Goal: Task Accomplishment & Management: Manage account settings

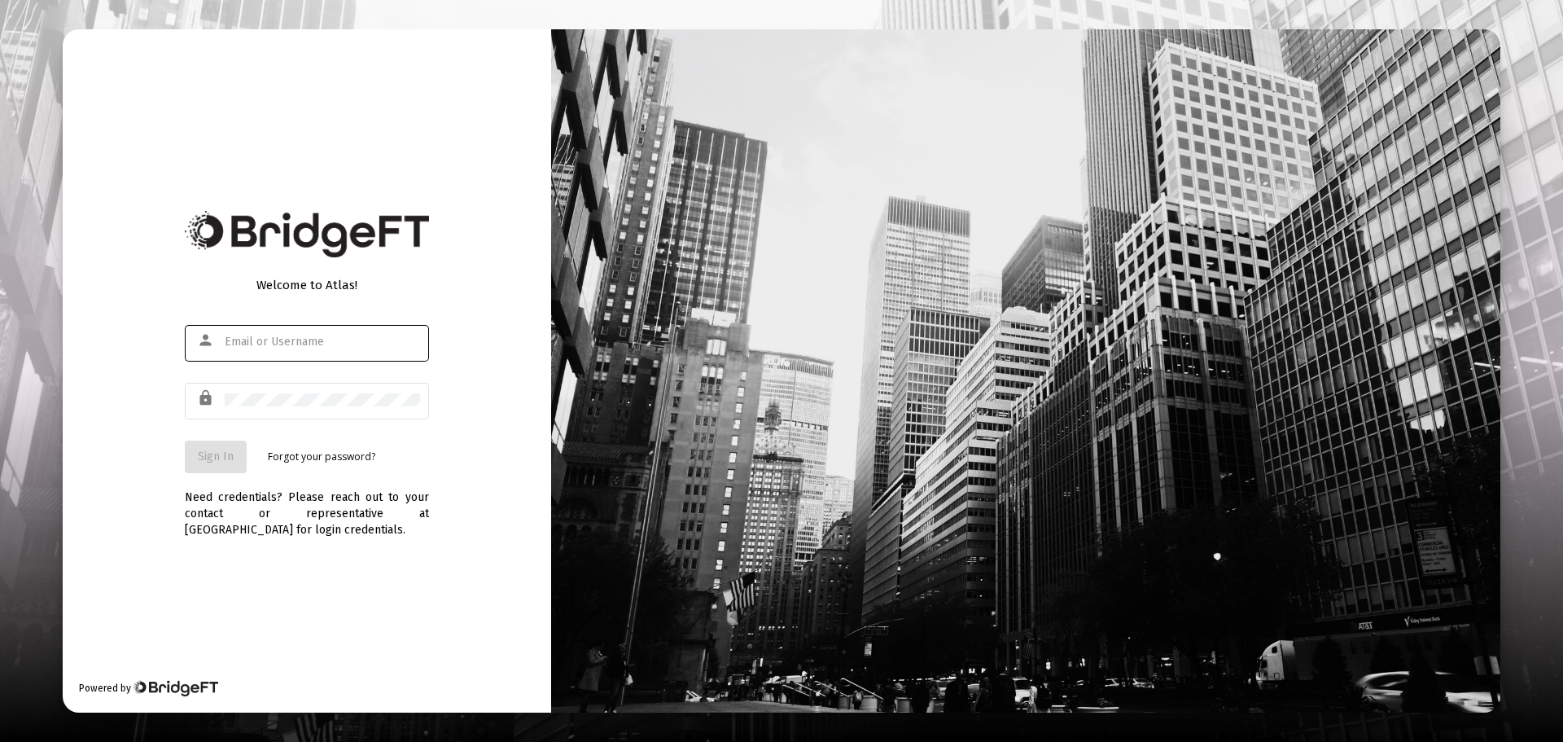
type input "[EMAIL_ADDRESS][DOMAIN_NAME]"
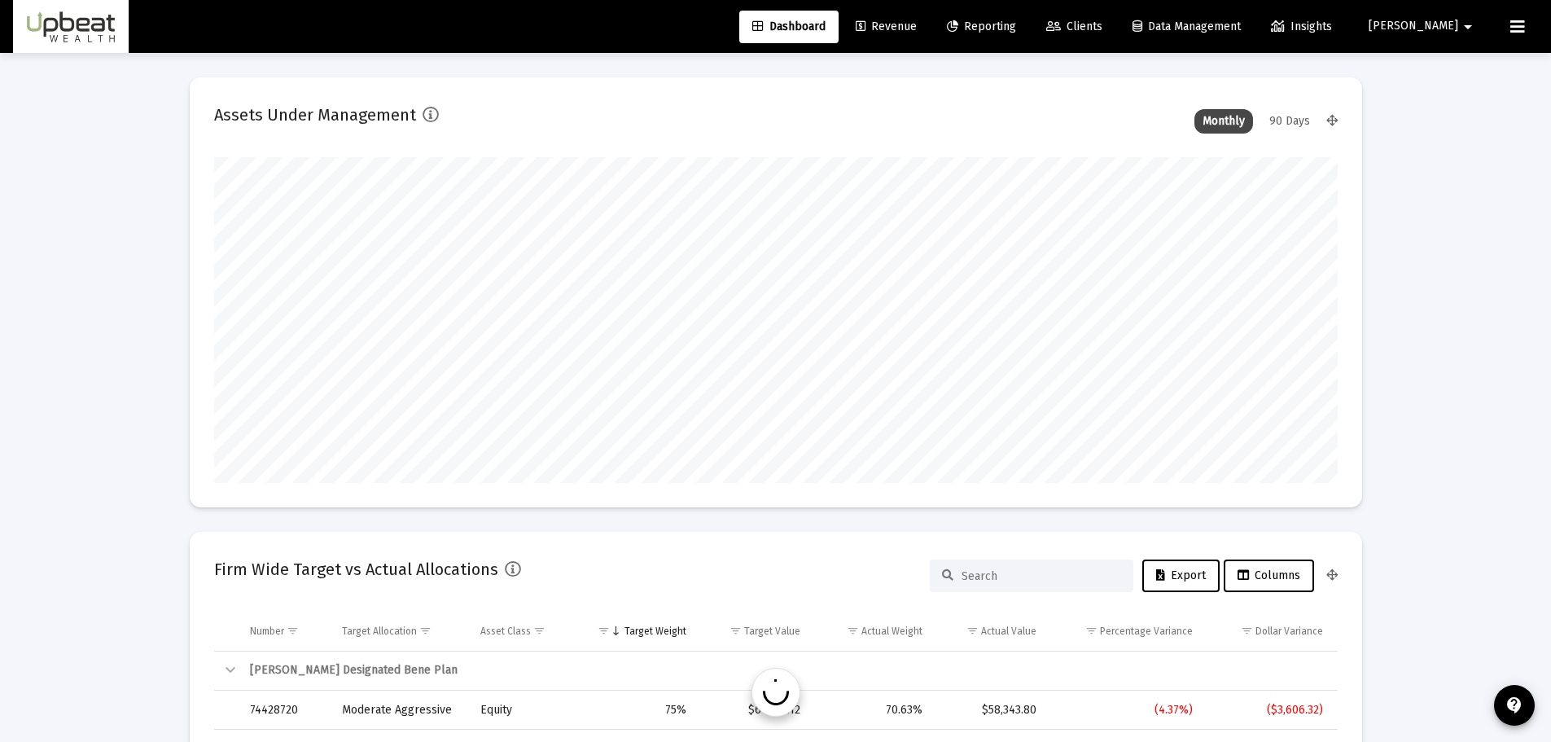
scroll to position [326, 1124]
type input "[DATE]"
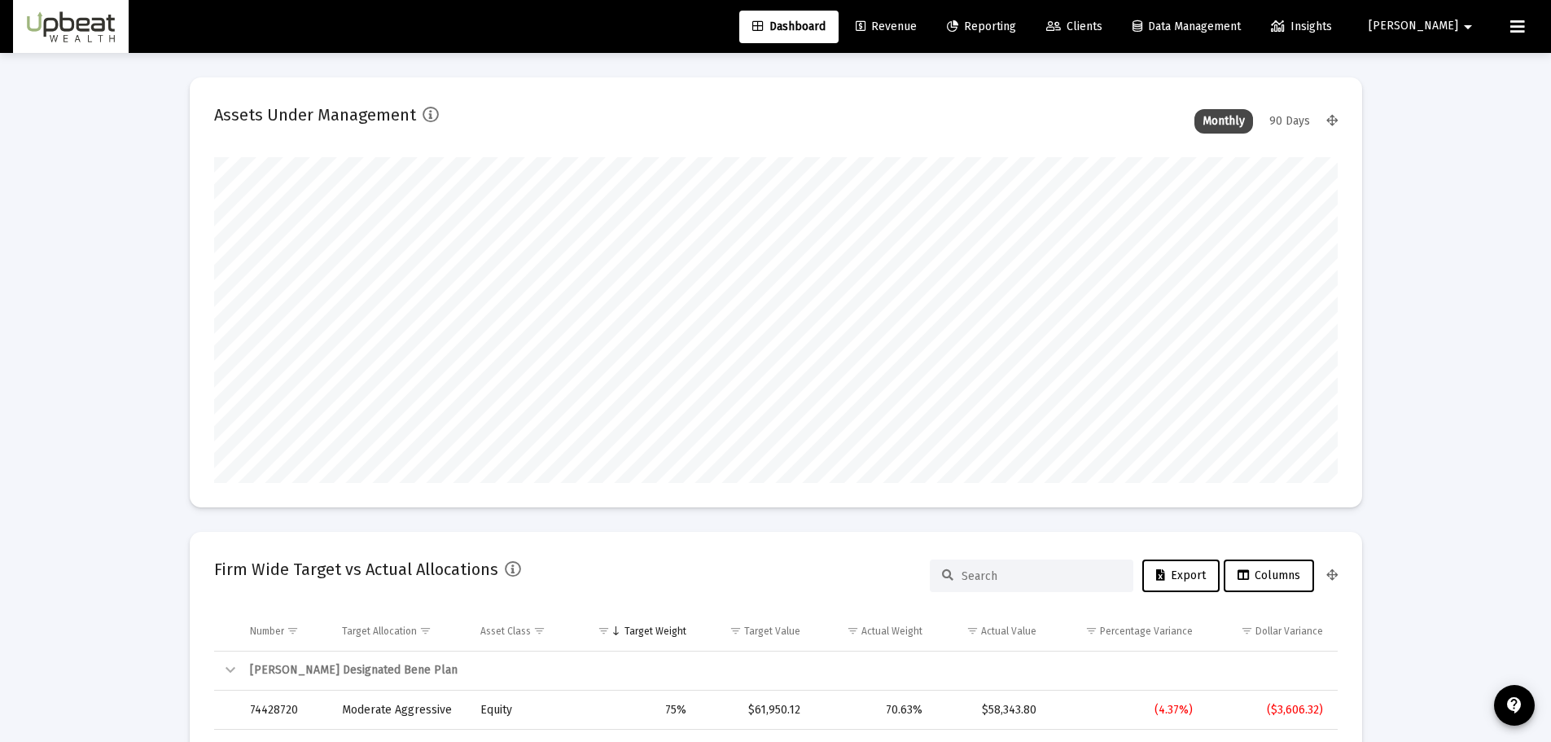
click at [1102, 27] on span "Clients" at bounding box center [1074, 27] width 56 height 14
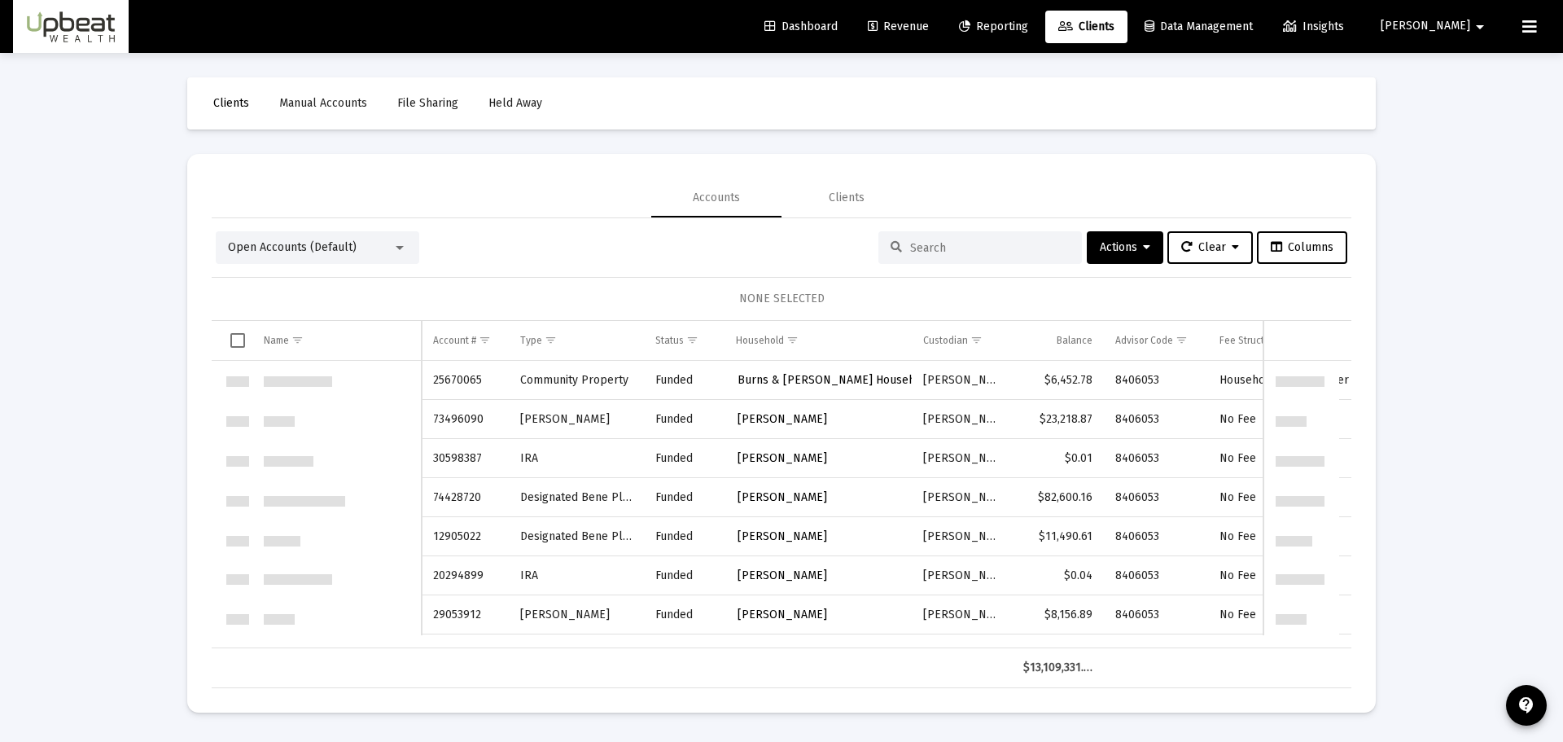
scroll to position [2345, 0]
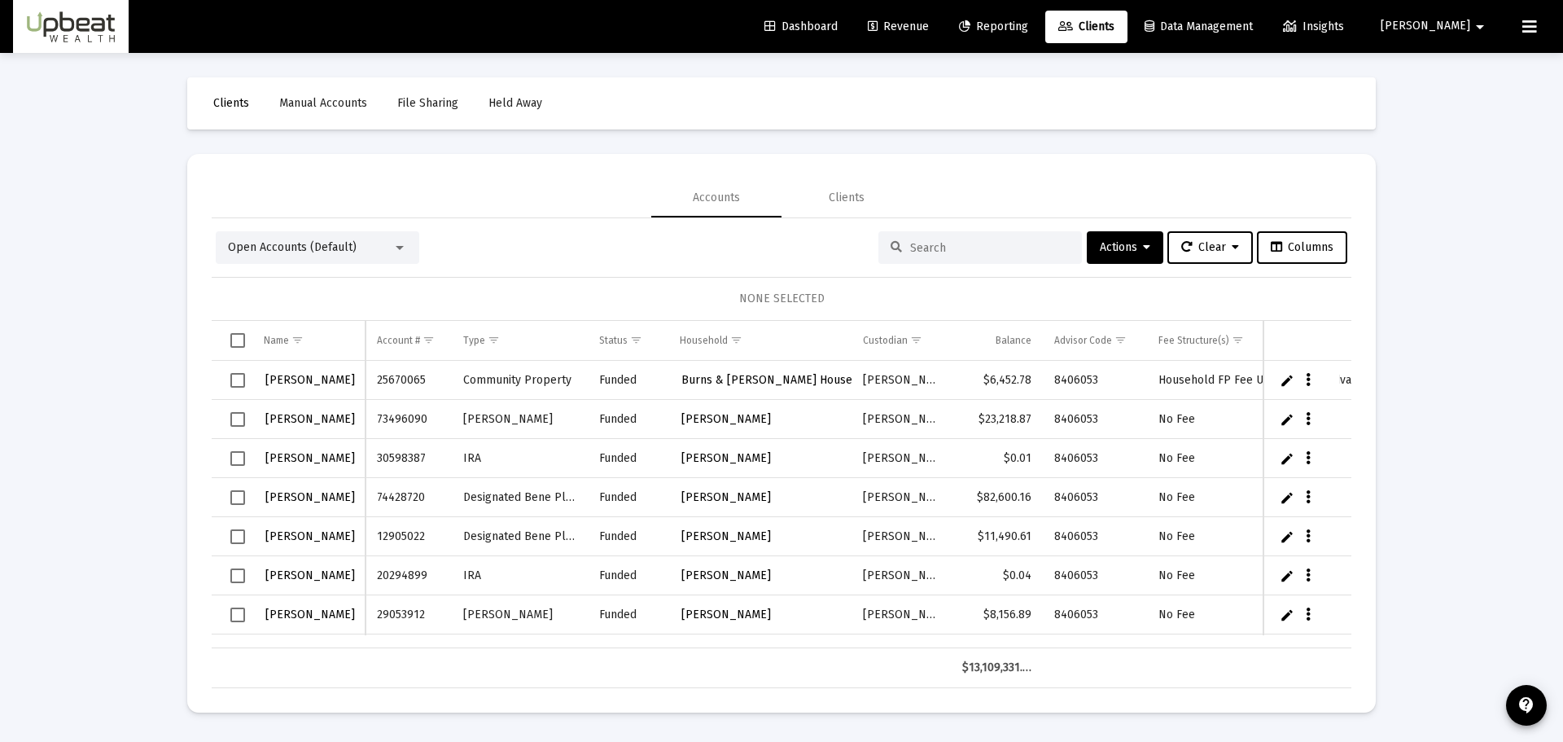
click at [392, 243] on div at bounding box center [399, 247] width 15 height 13
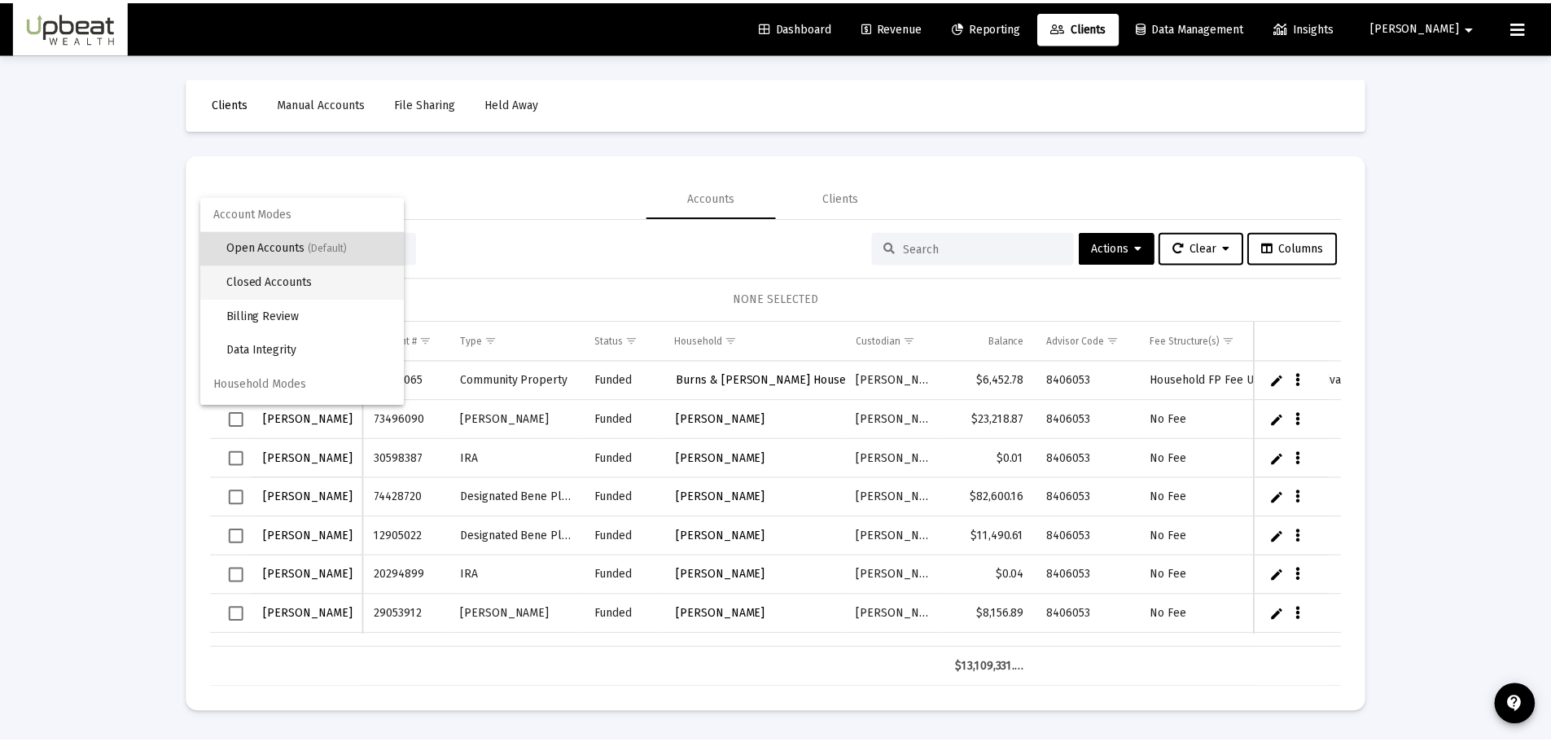
scroll to position [31, 0]
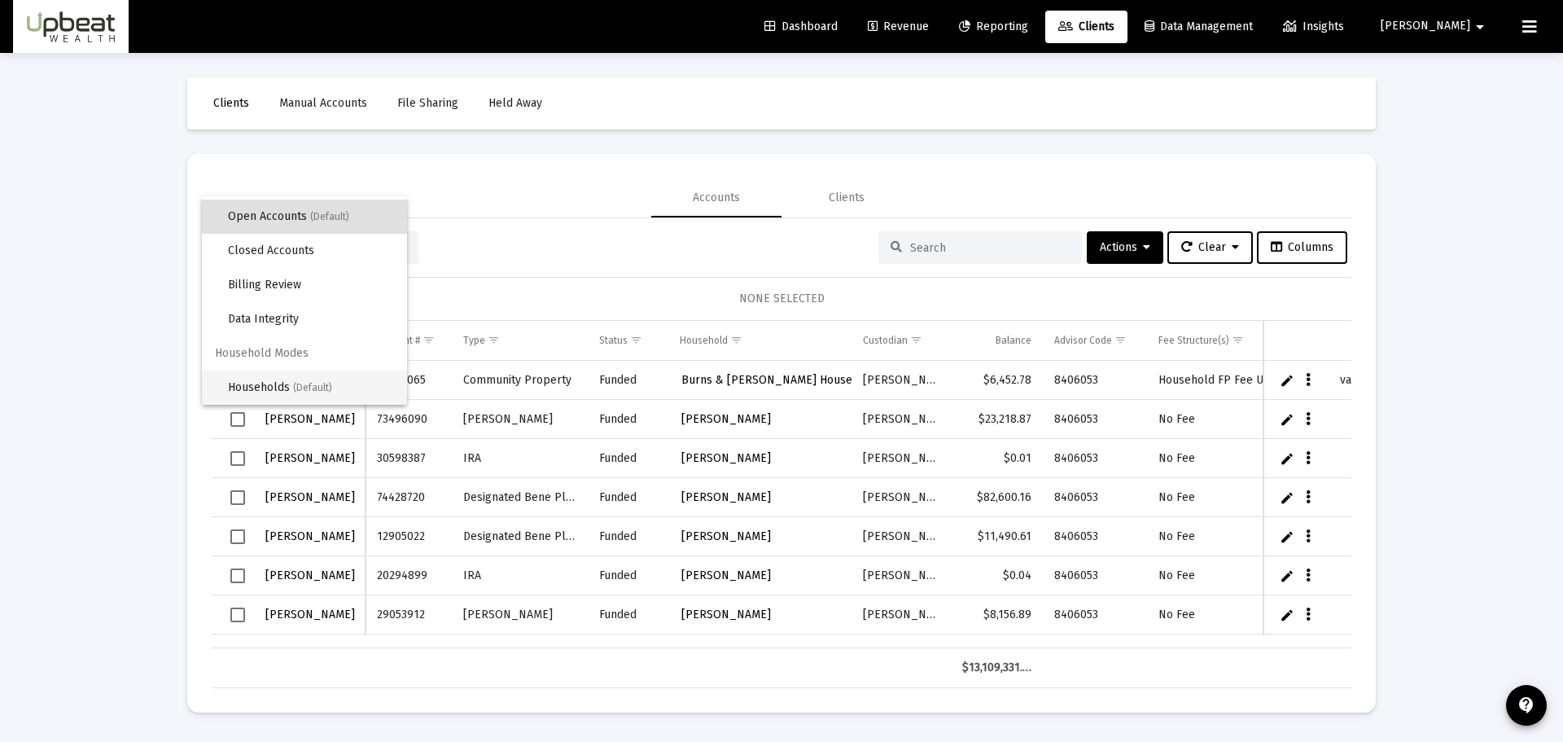
click at [307, 381] on span "Households (Default)" at bounding box center [311, 387] width 166 height 34
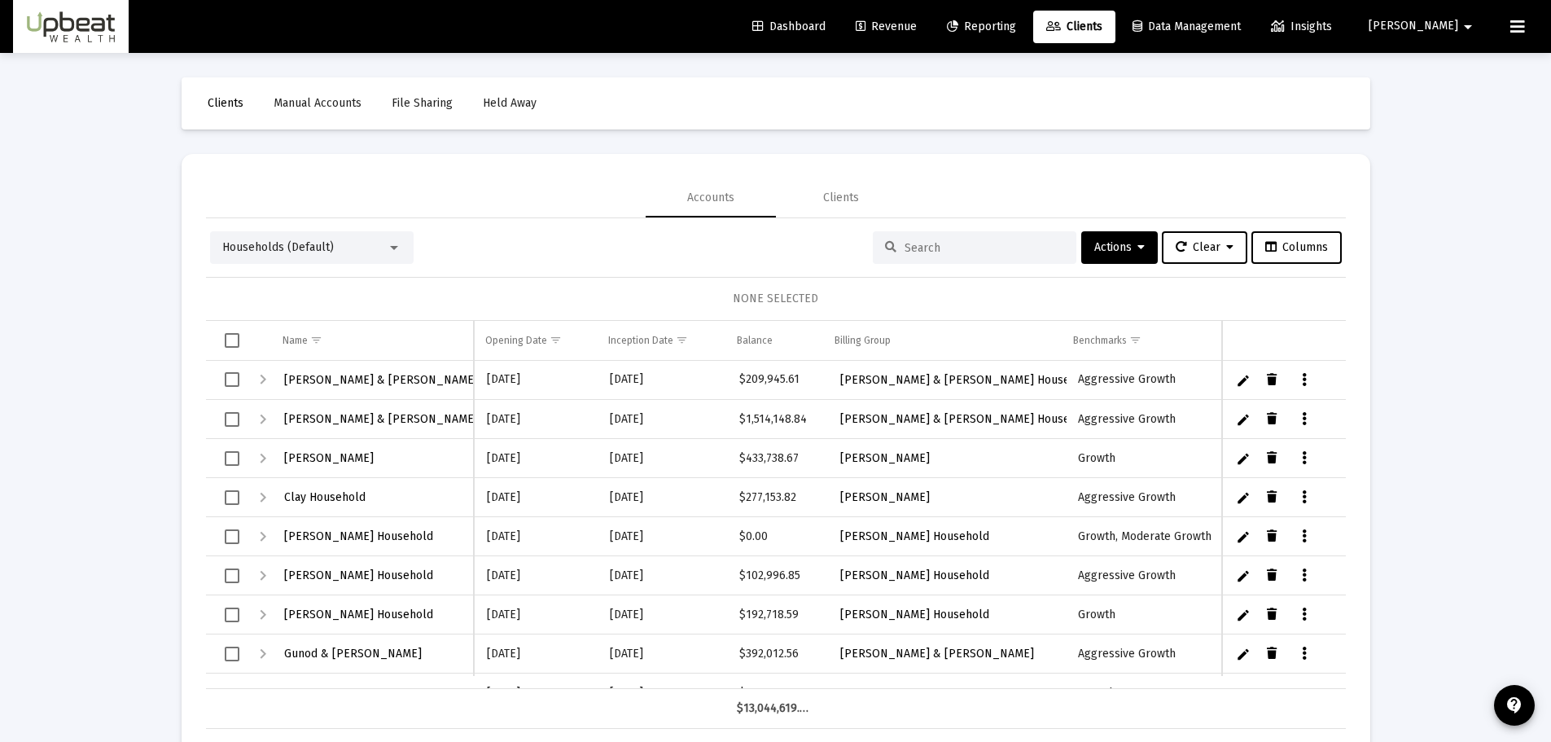
click at [375, 244] on div "Households (Default)" at bounding box center [304, 247] width 164 height 16
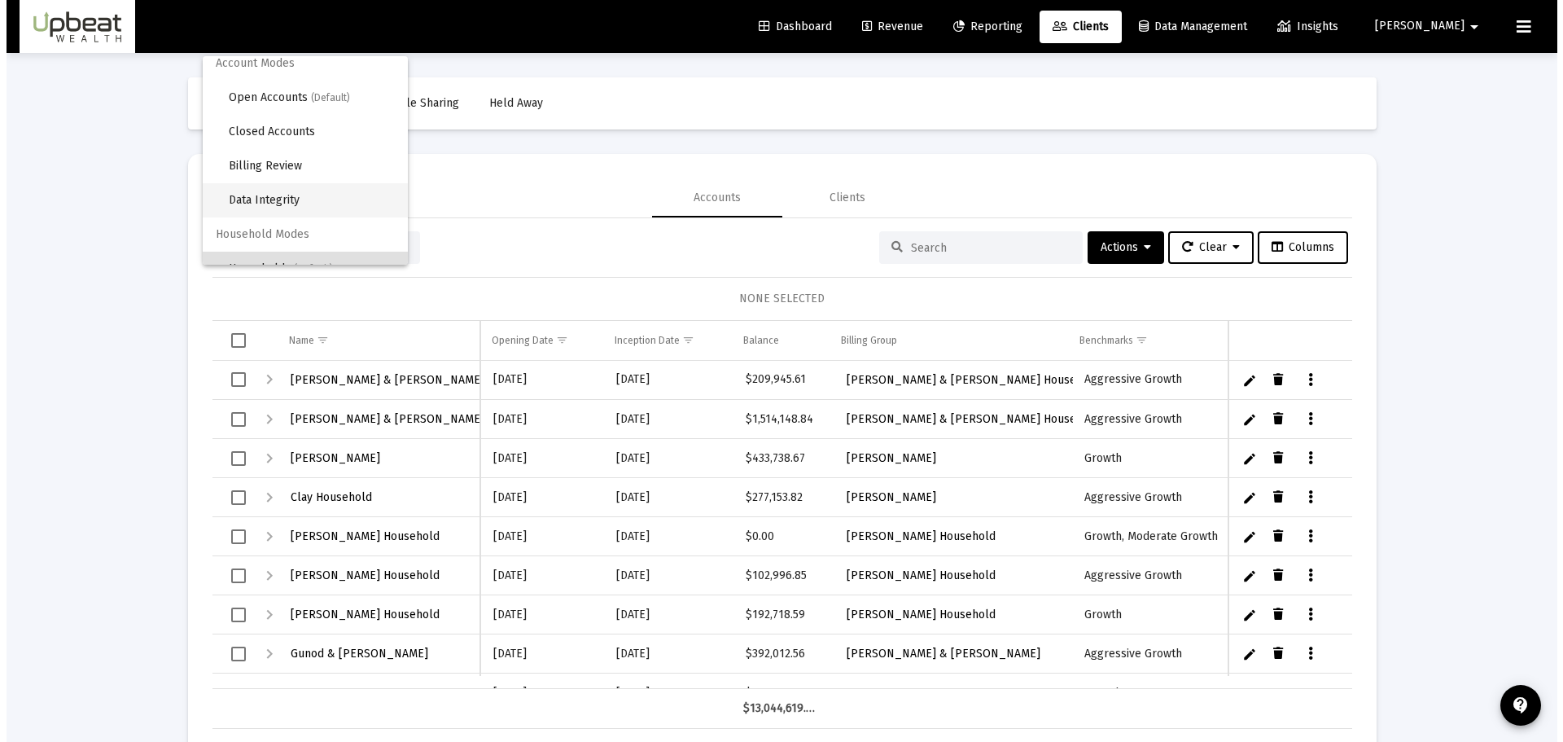
scroll to position [0, 0]
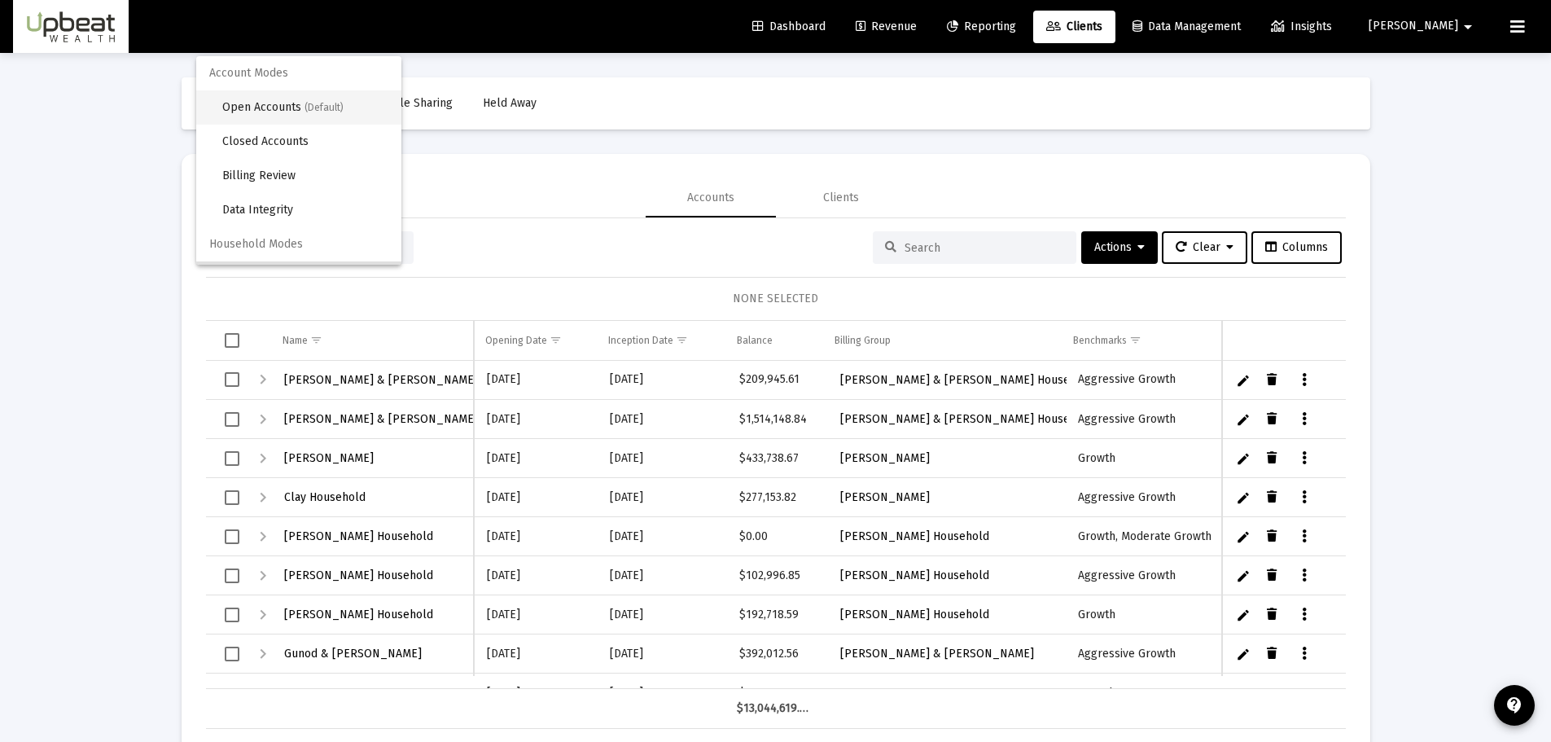
click at [296, 109] on span "Open Accounts (Default)" at bounding box center [305, 107] width 166 height 34
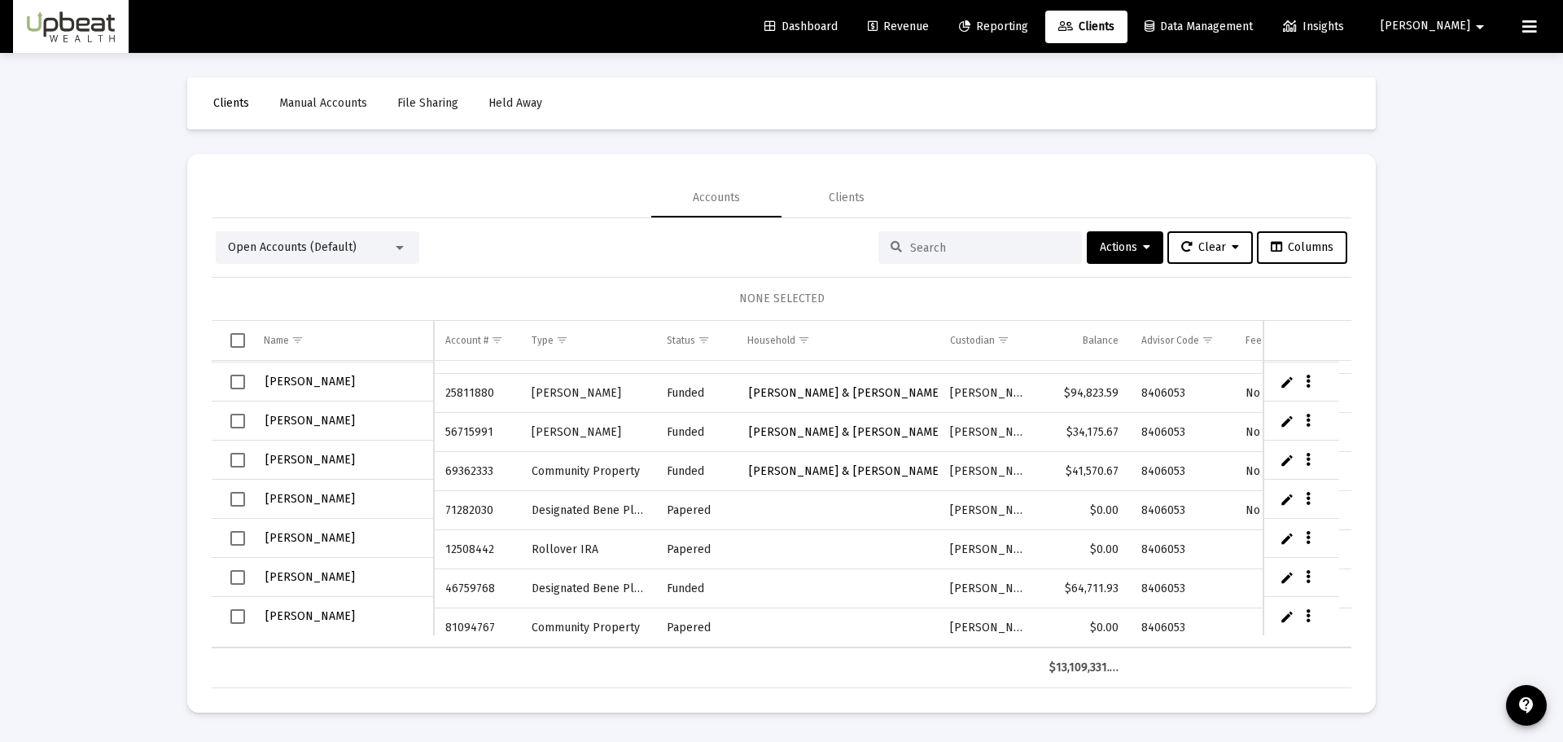
scroll to position [3399, 0]
click at [237, 613] on span "Select row" at bounding box center [237, 615] width 15 height 15
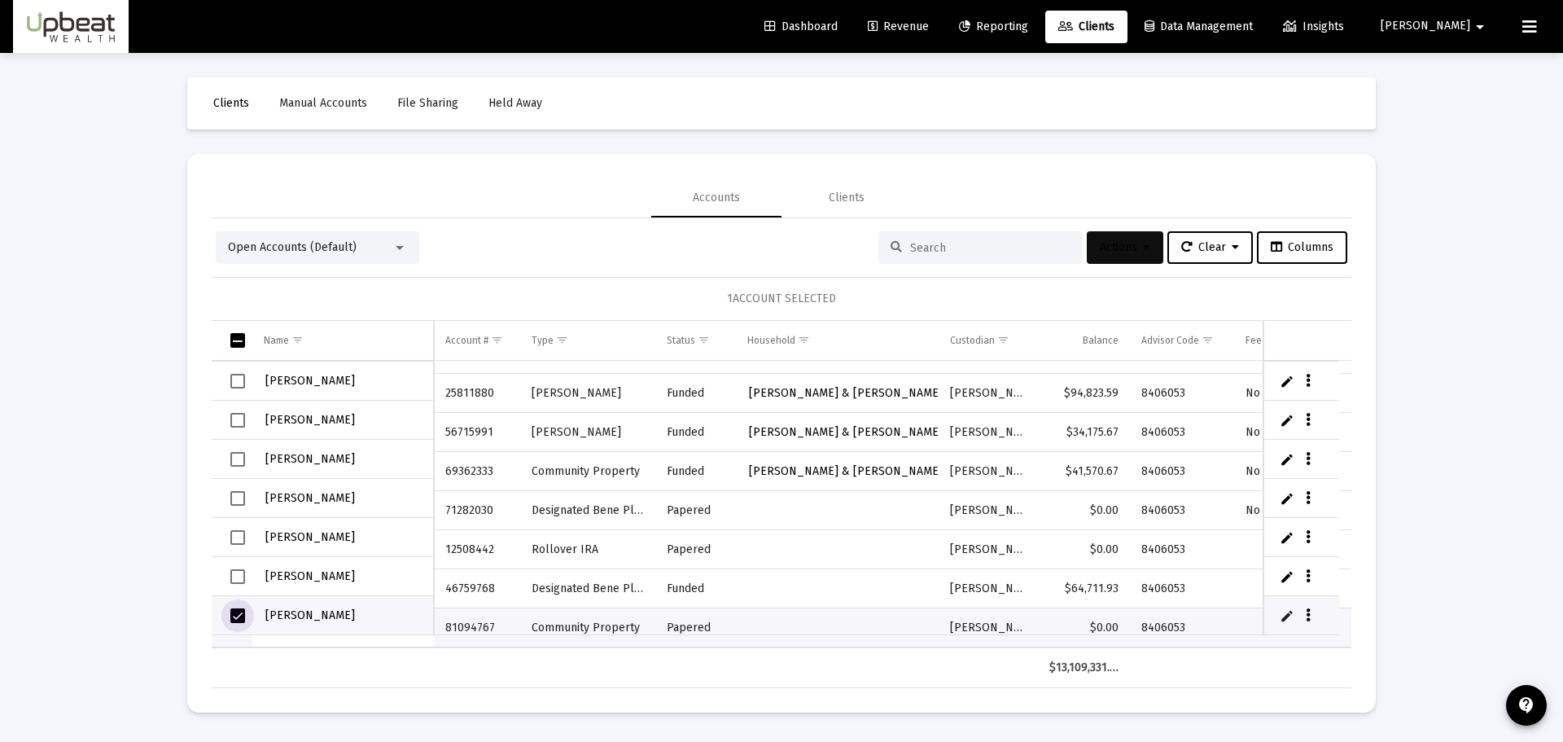
click at [1133, 244] on span "Actions" at bounding box center [1125, 247] width 50 height 14
click at [1168, 443] on button "Map to Household" at bounding box center [1163, 446] width 173 height 39
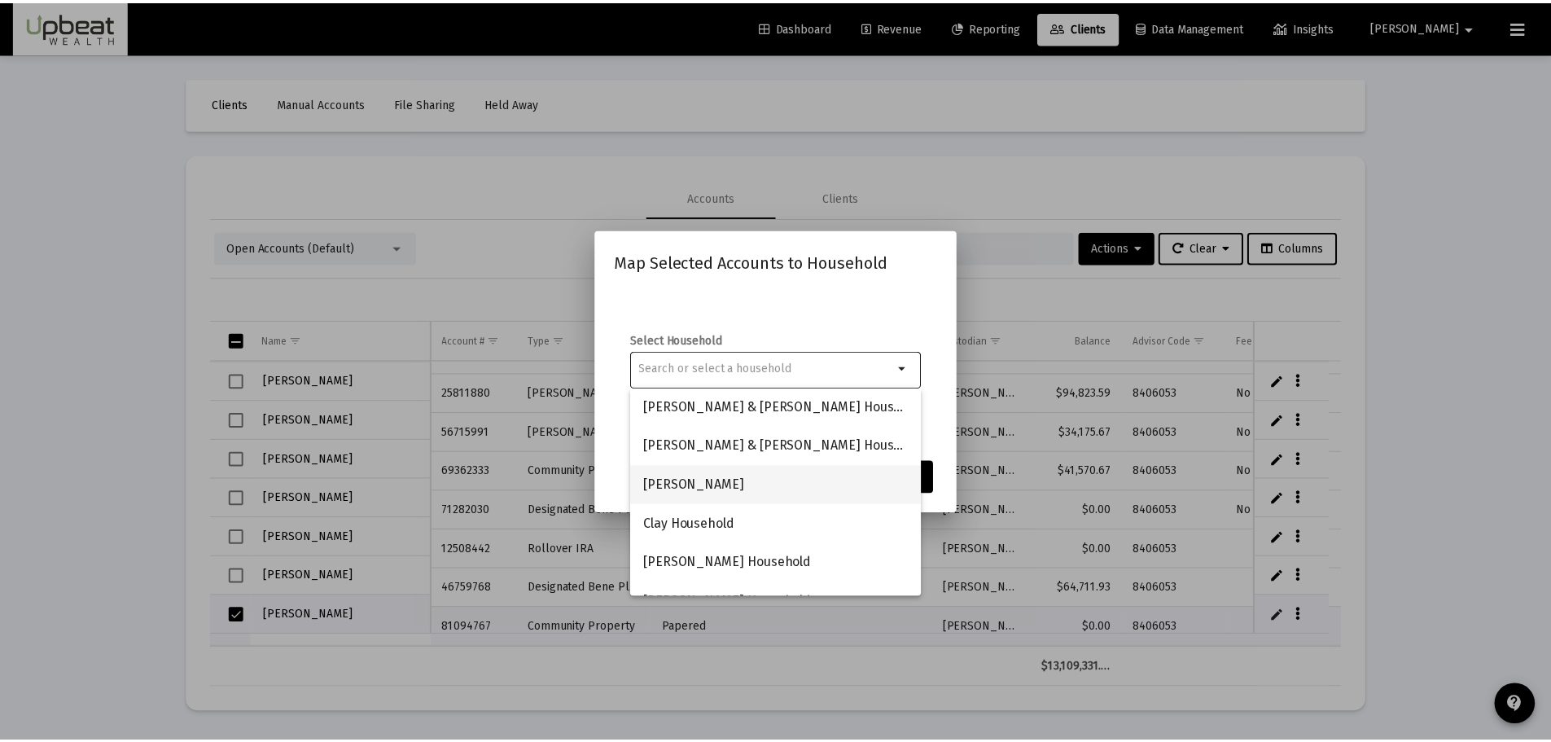
scroll to position [0, 0]
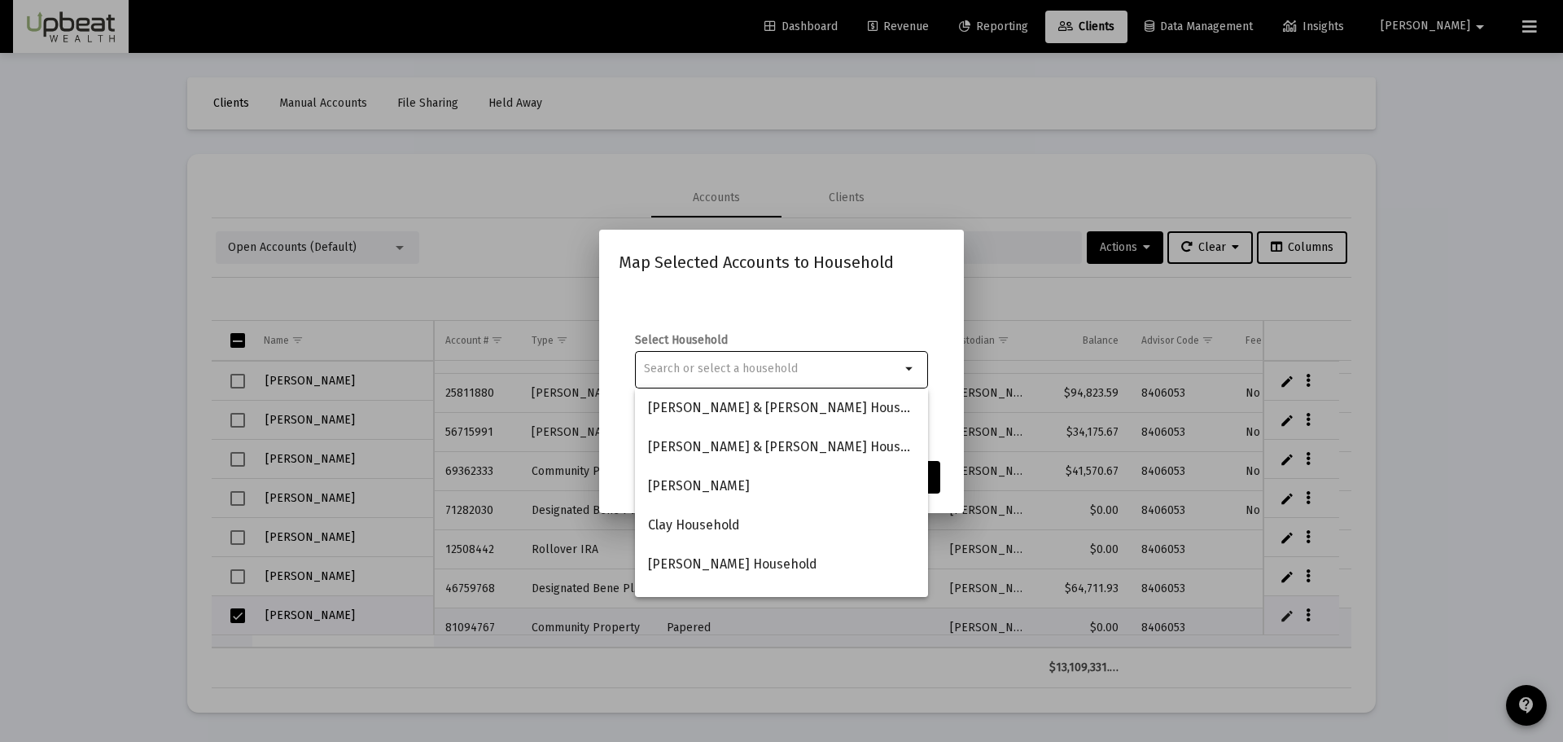
click at [717, 374] on input at bounding box center [772, 368] width 256 height 13
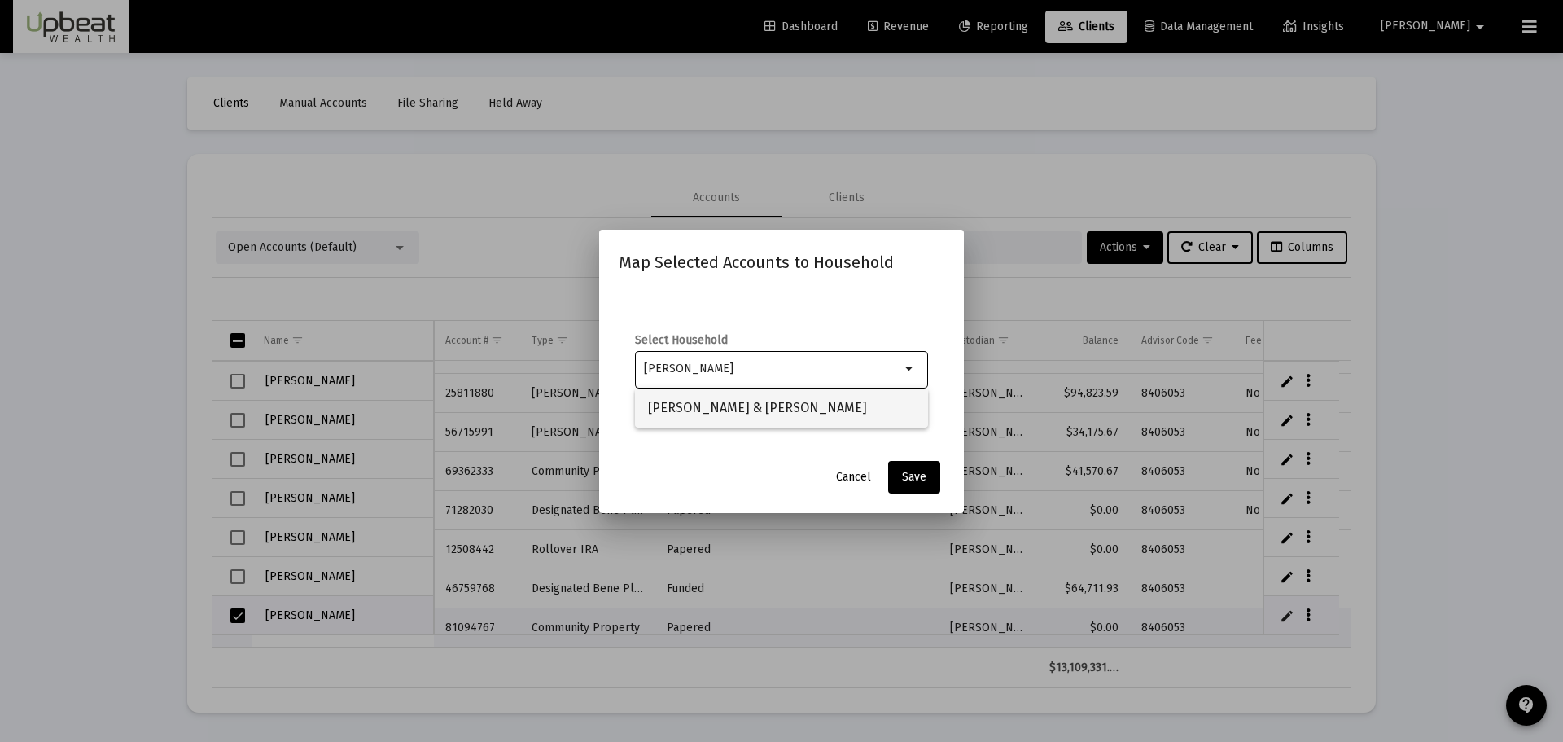
click at [731, 418] on span "[PERSON_NAME] & [PERSON_NAME]" at bounding box center [781, 407] width 267 height 39
type input "[PERSON_NAME] & [PERSON_NAME]"
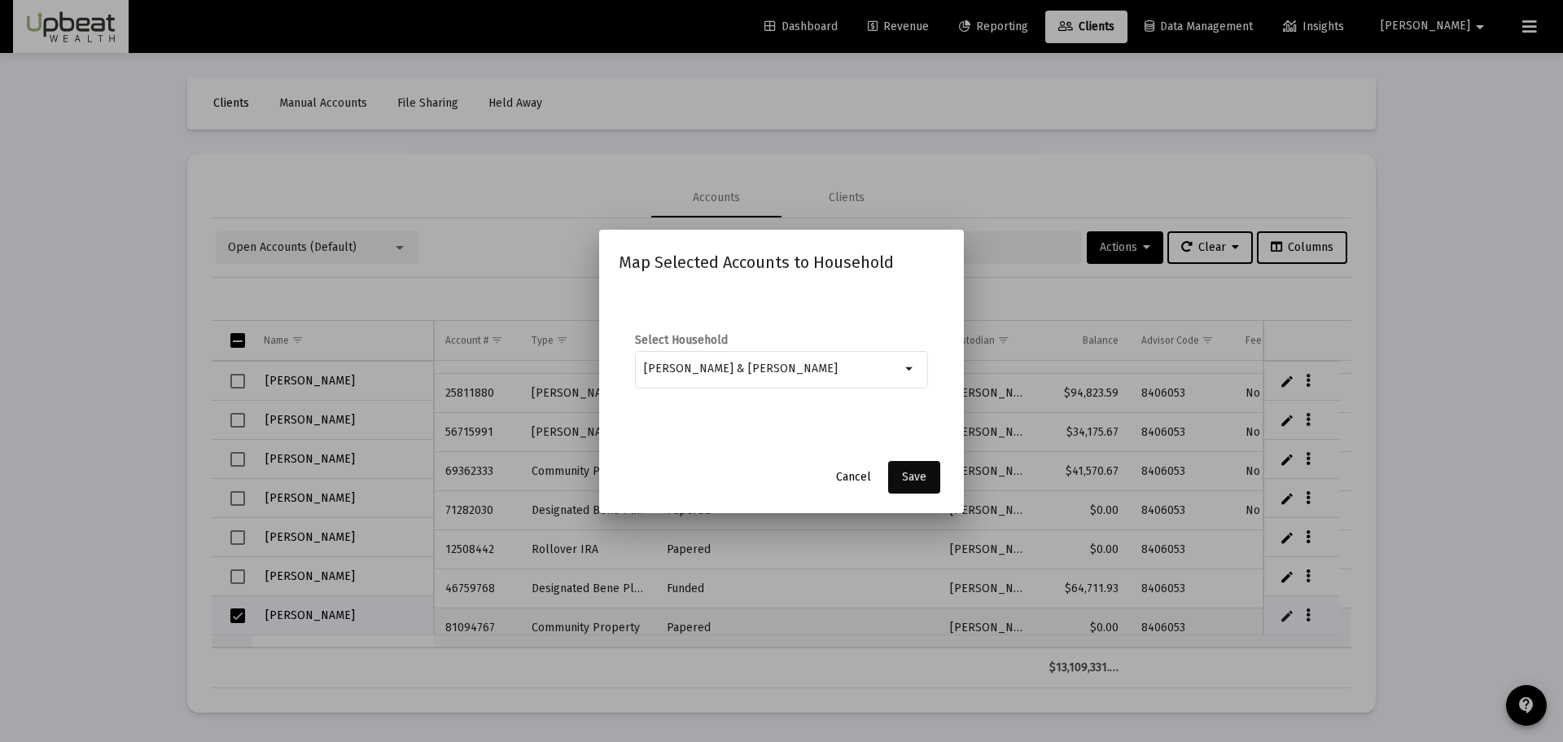
click at [915, 472] on span "Save" at bounding box center [914, 477] width 24 height 14
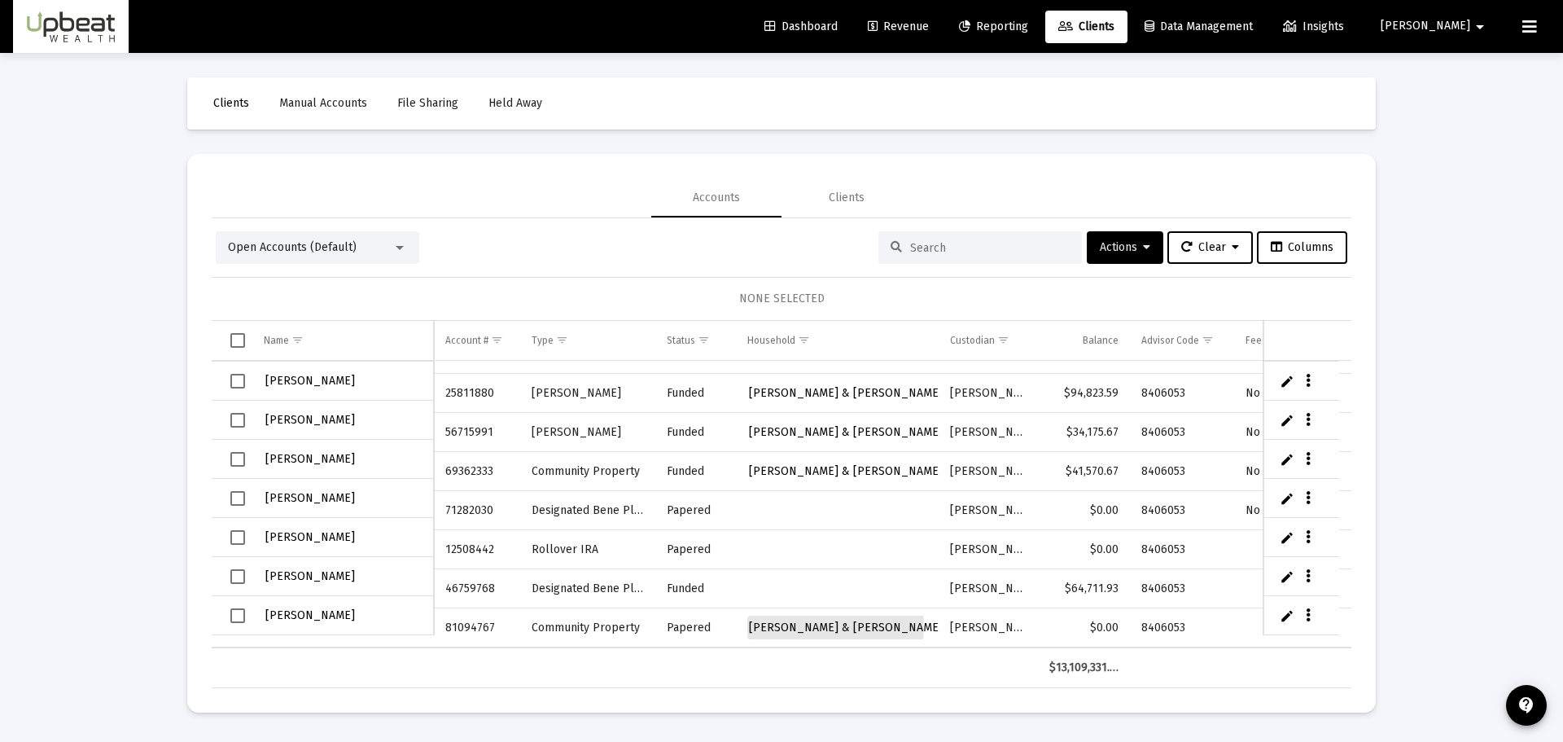
click at [821, 620] on span "[PERSON_NAME] & [PERSON_NAME]" at bounding box center [846, 627] width 194 height 14
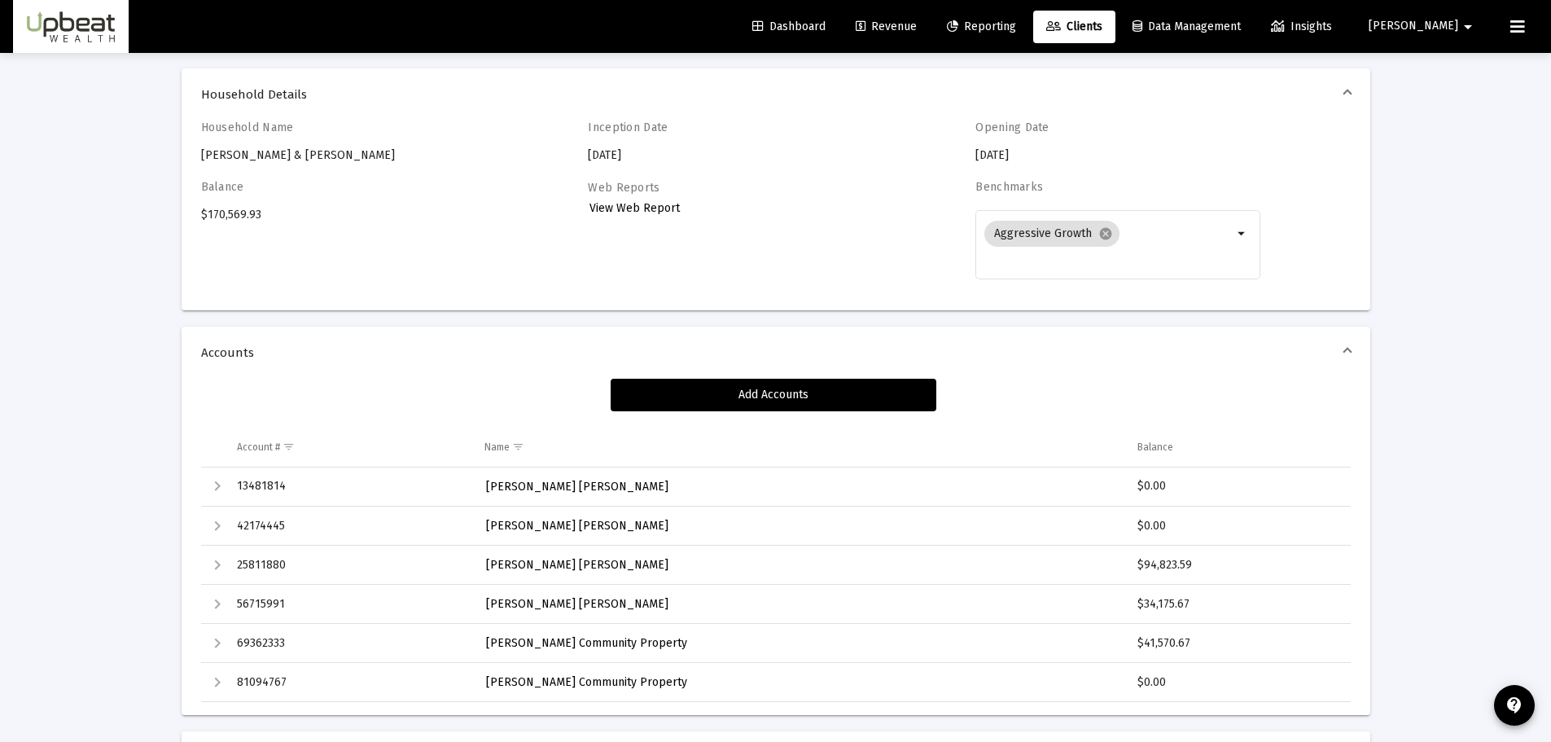
scroll to position [81, 0]
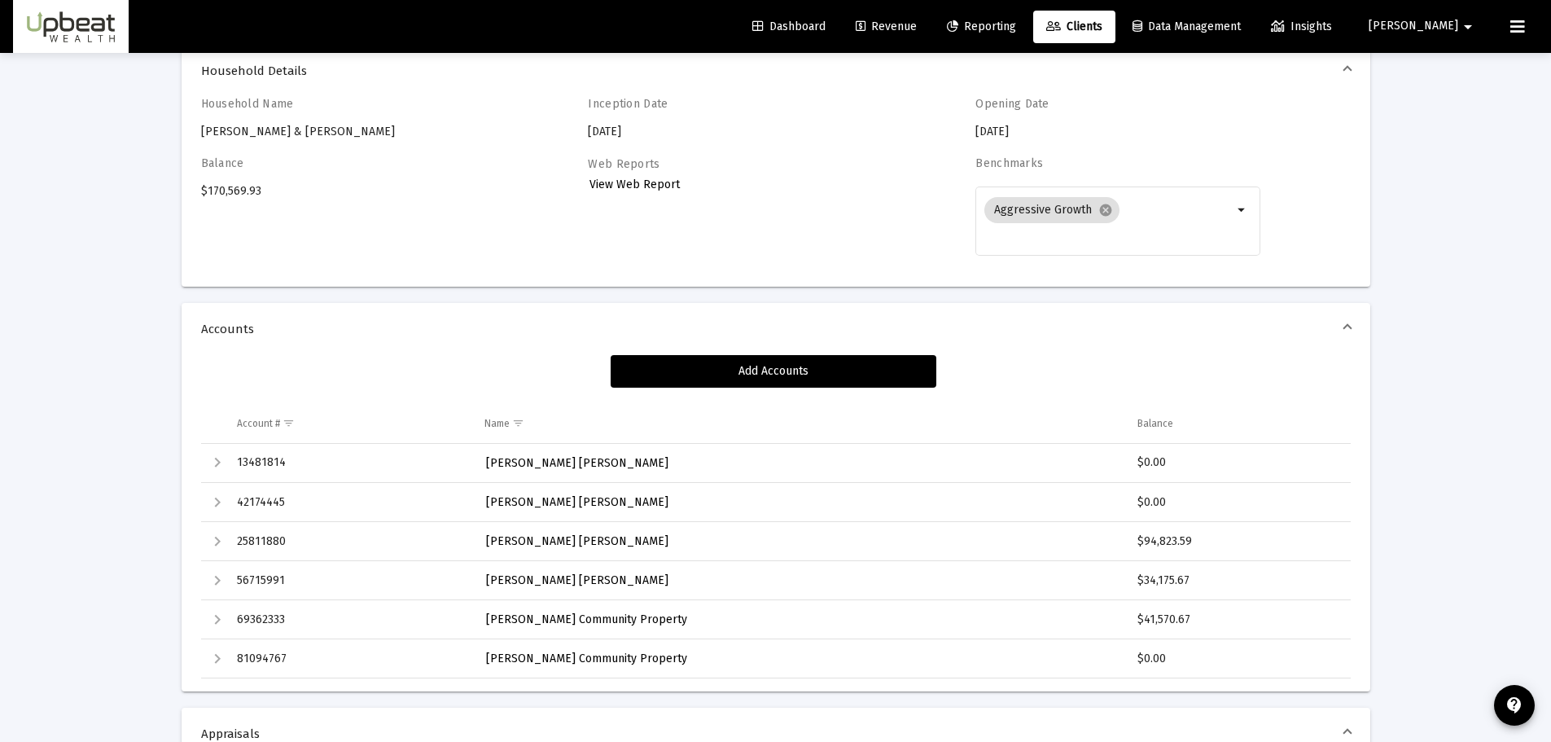
click at [515, 657] on span "[PERSON_NAME] Community Property" at bounding box center [586, 658] width 201 height 14
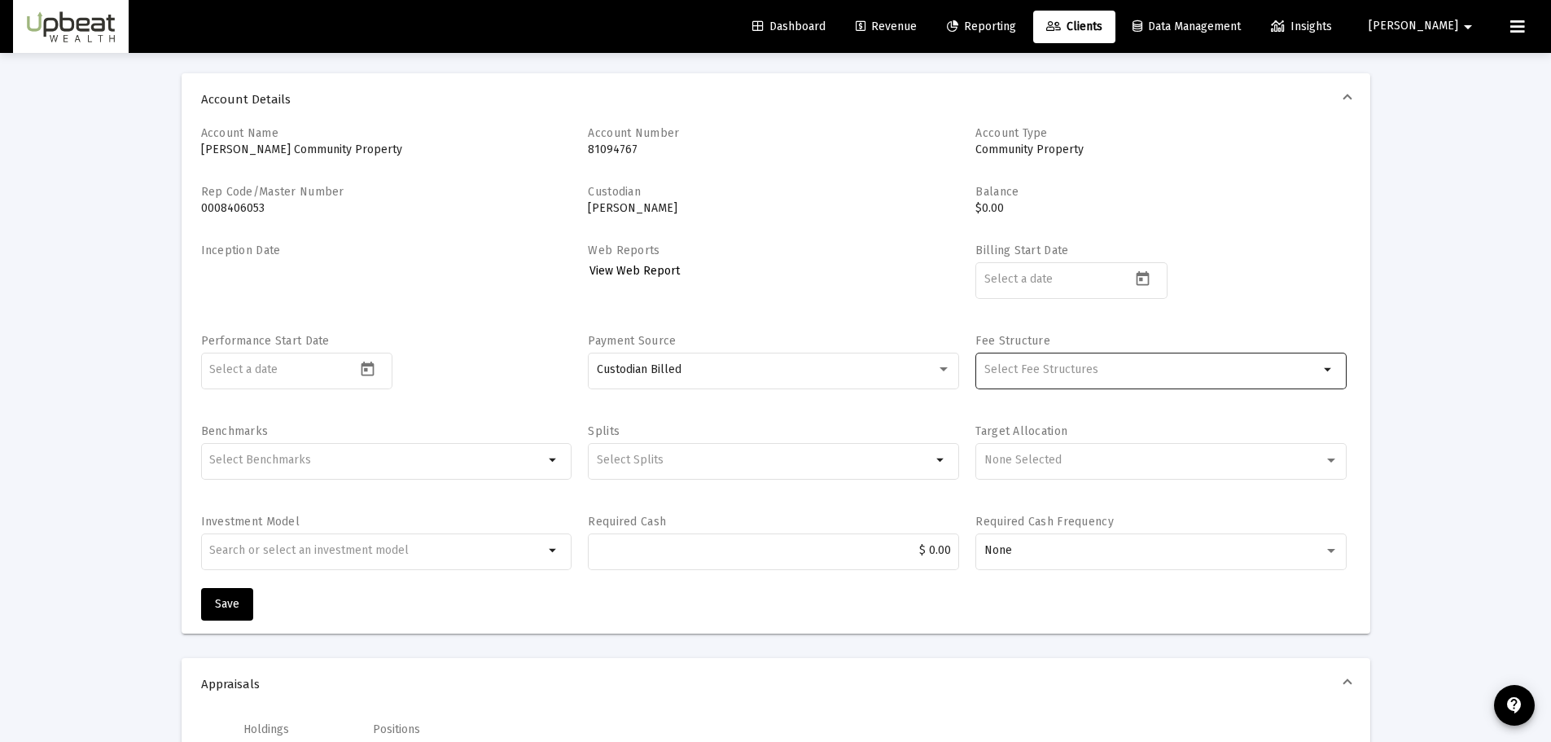
click at [1332, 357] on div "arrow_drop_down" at bounding box center [1160, 369] width 371 height 40
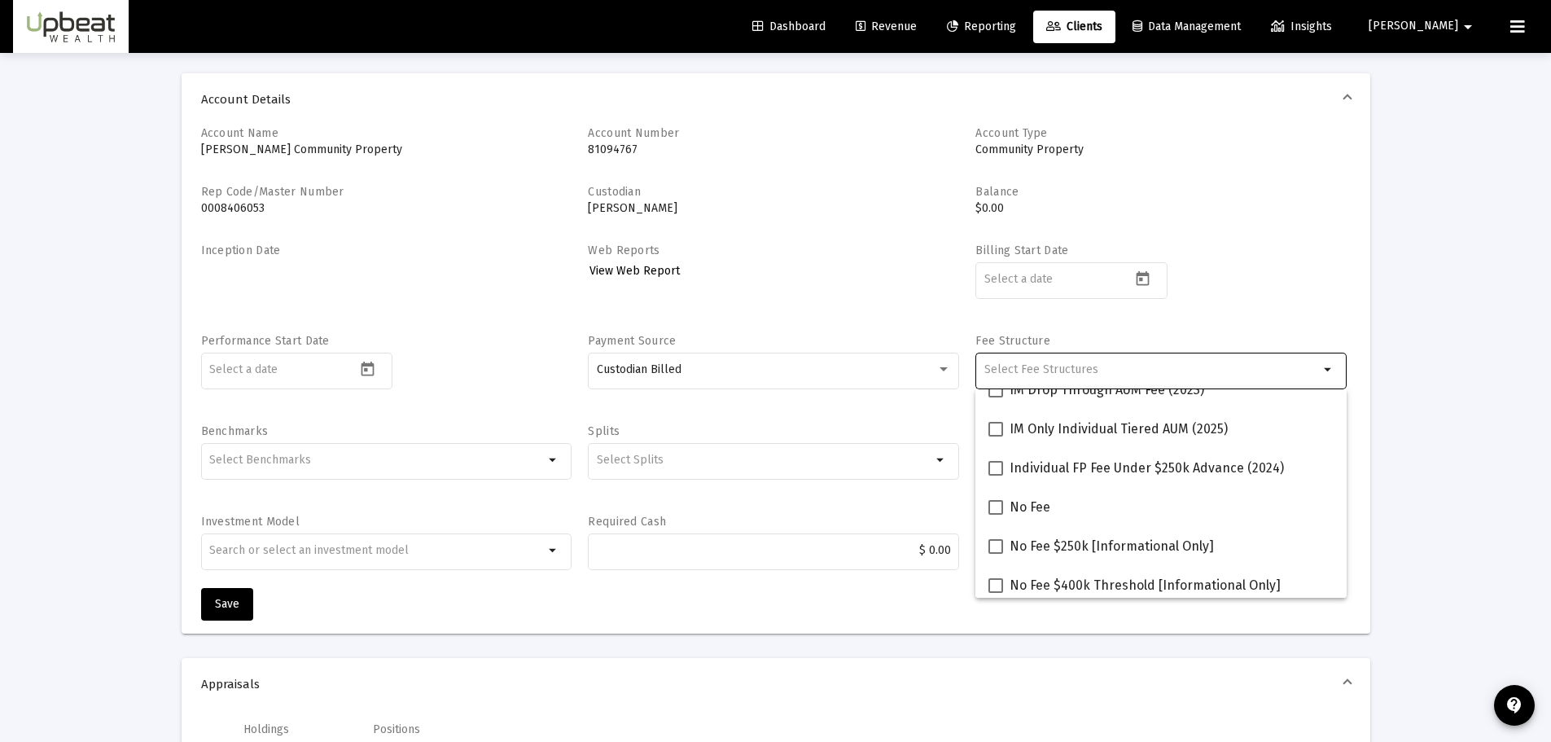
scroll to position [163, 0]
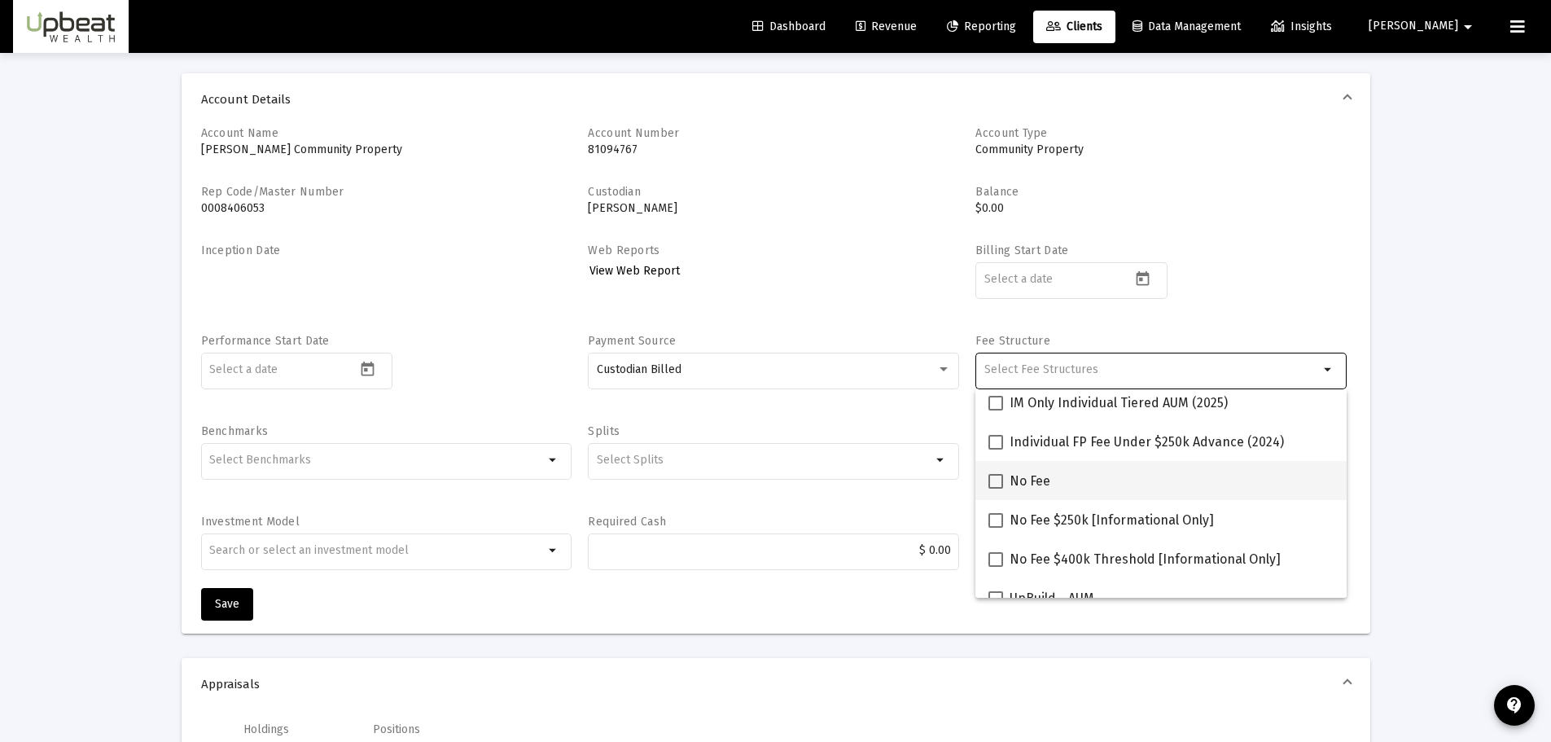
click at [1248, 471] on div "No Fee" at bounding box center [1160, 480] width 345 height 39
checkbox input "true"
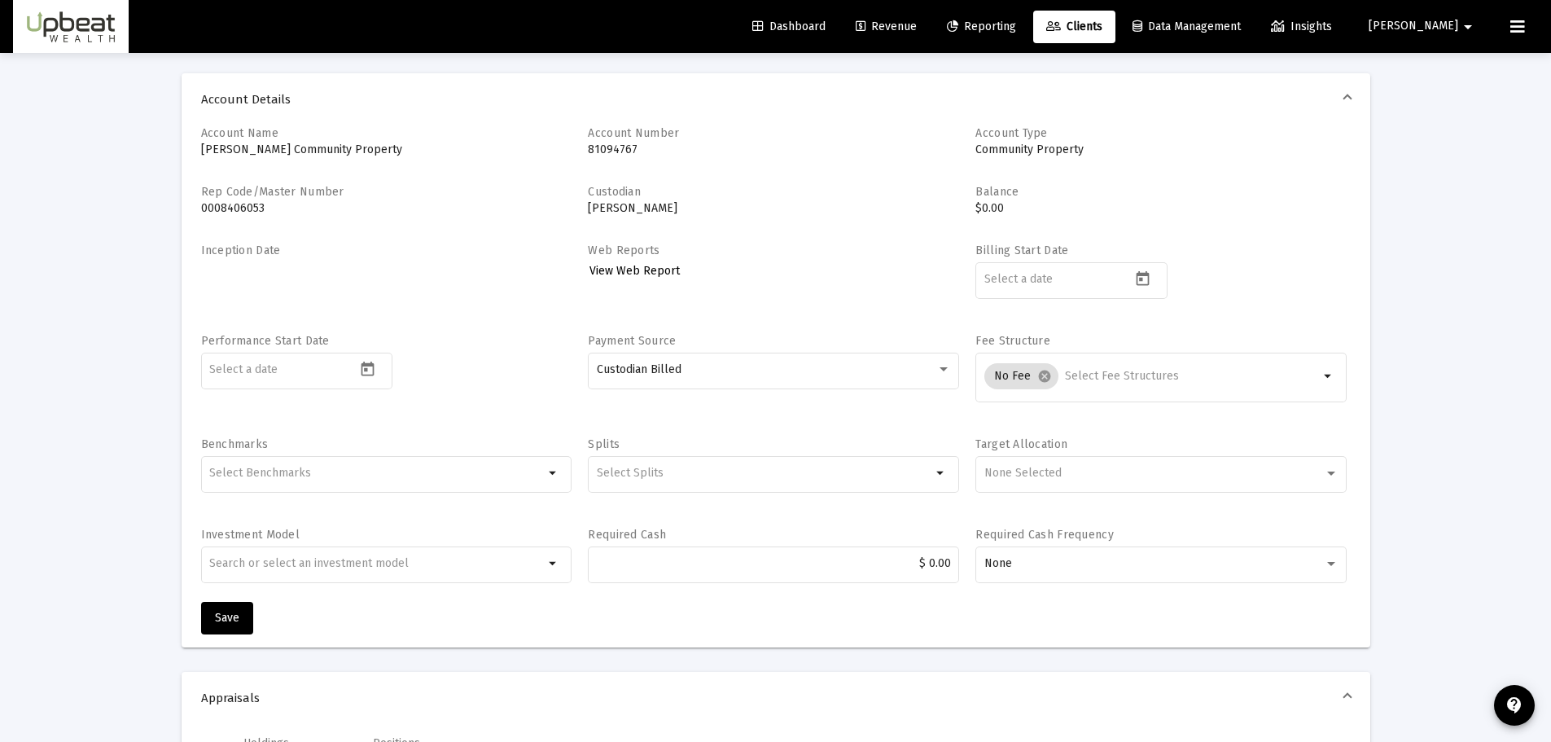
click at [1361, 369] on div "Account Name [PERSON_NAME] Community Property Account Number 81094767 Account T…" at bounding box center [776, 386] width 1189 height 522
click at [236, 611] on span "Save" at bounding box center [227, 618] width 24 height 14
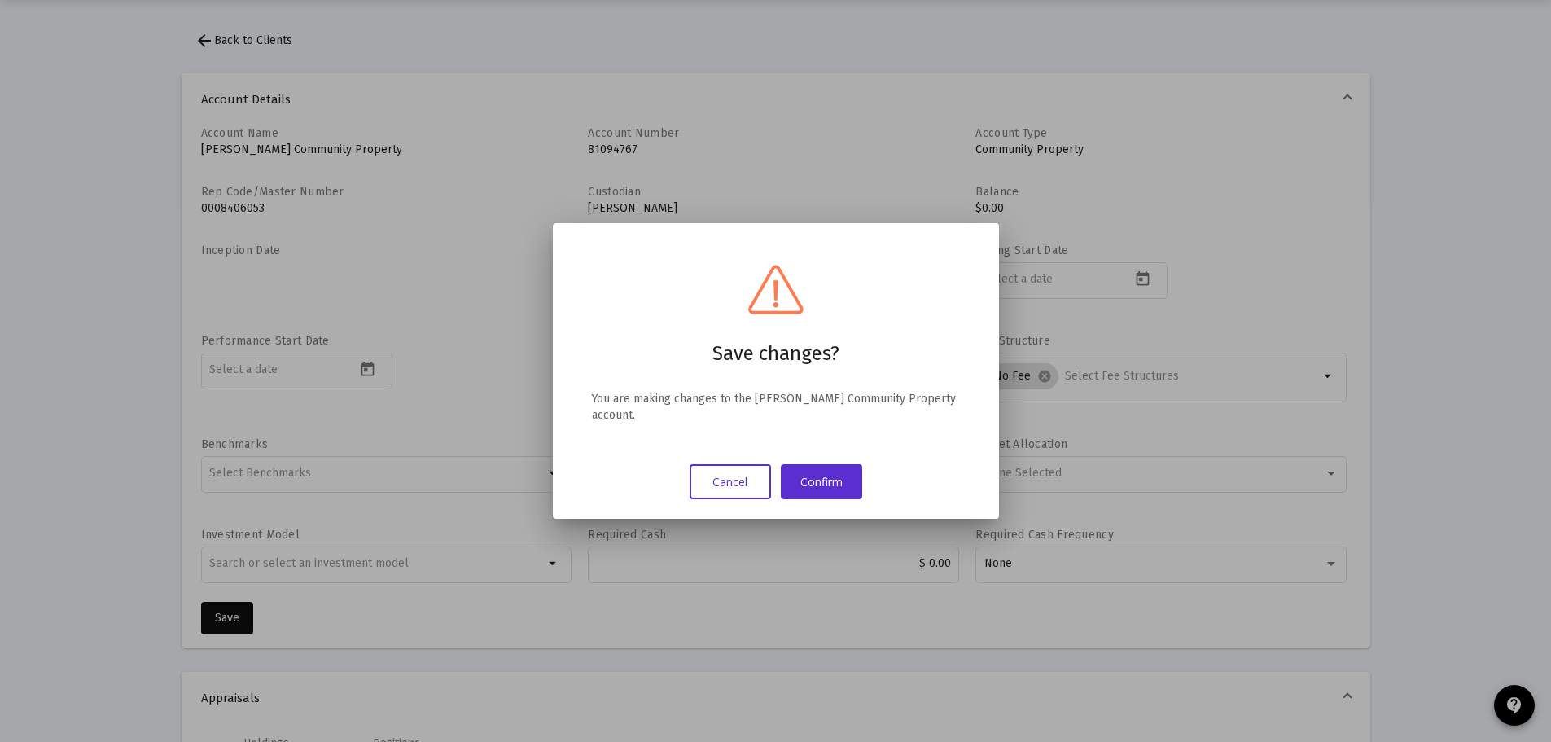
scroll to position [0, 0]
click at [831, 476] on button "Confirm" at bounding box center [821, 481] width 81 height 35
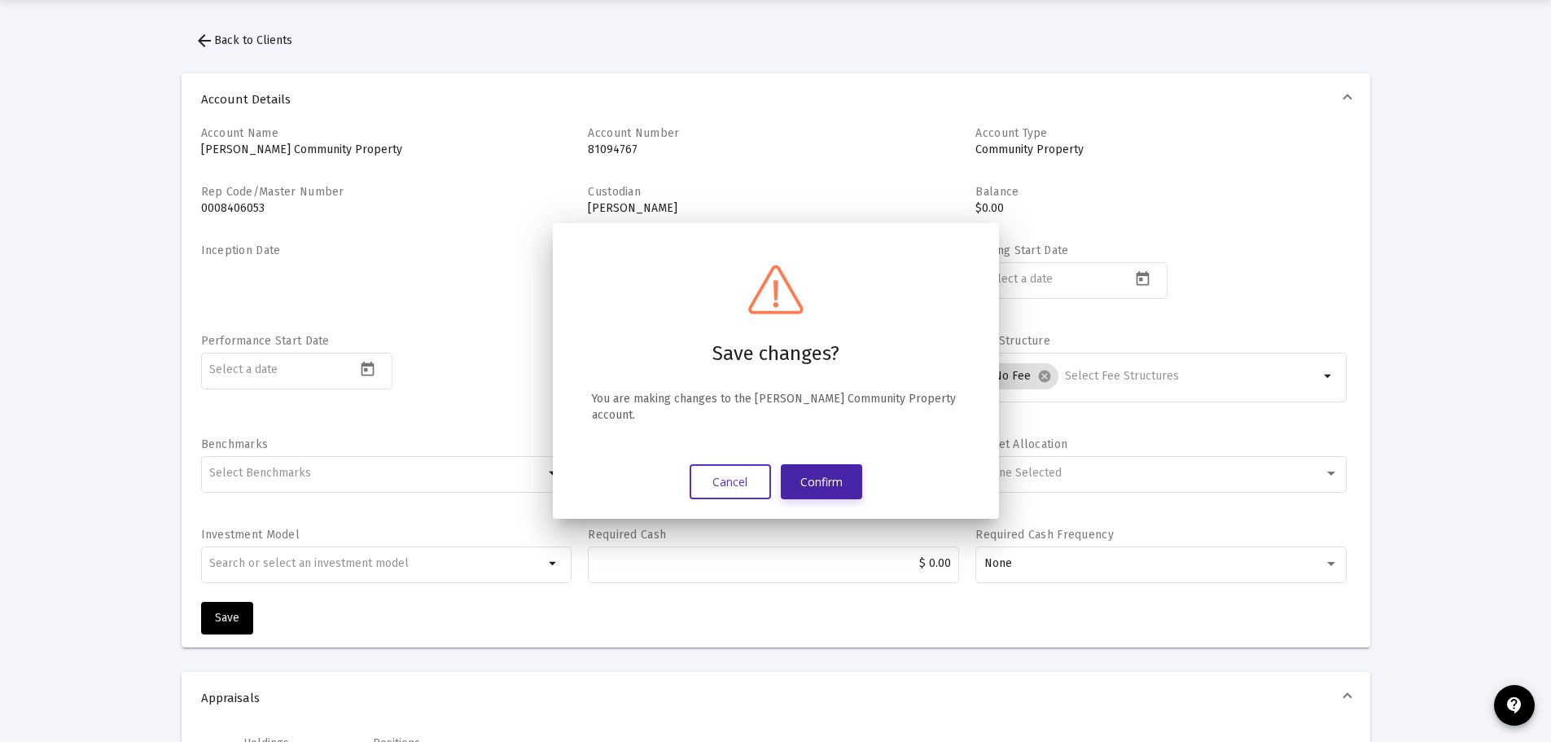
scroll to position [53, 0]
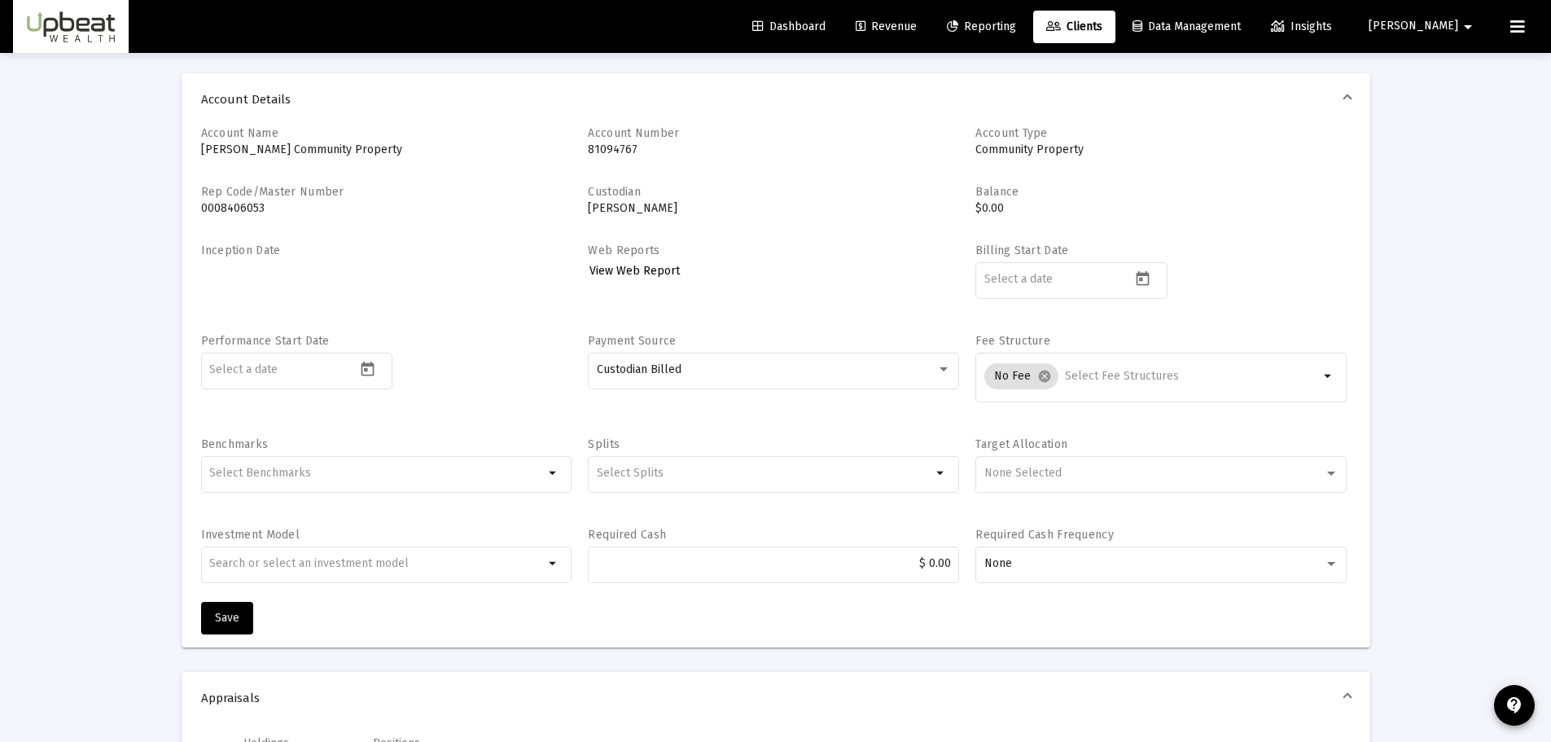
click at [1061, 23] on icon at bounding box center [1053, 26] width 15 height 11
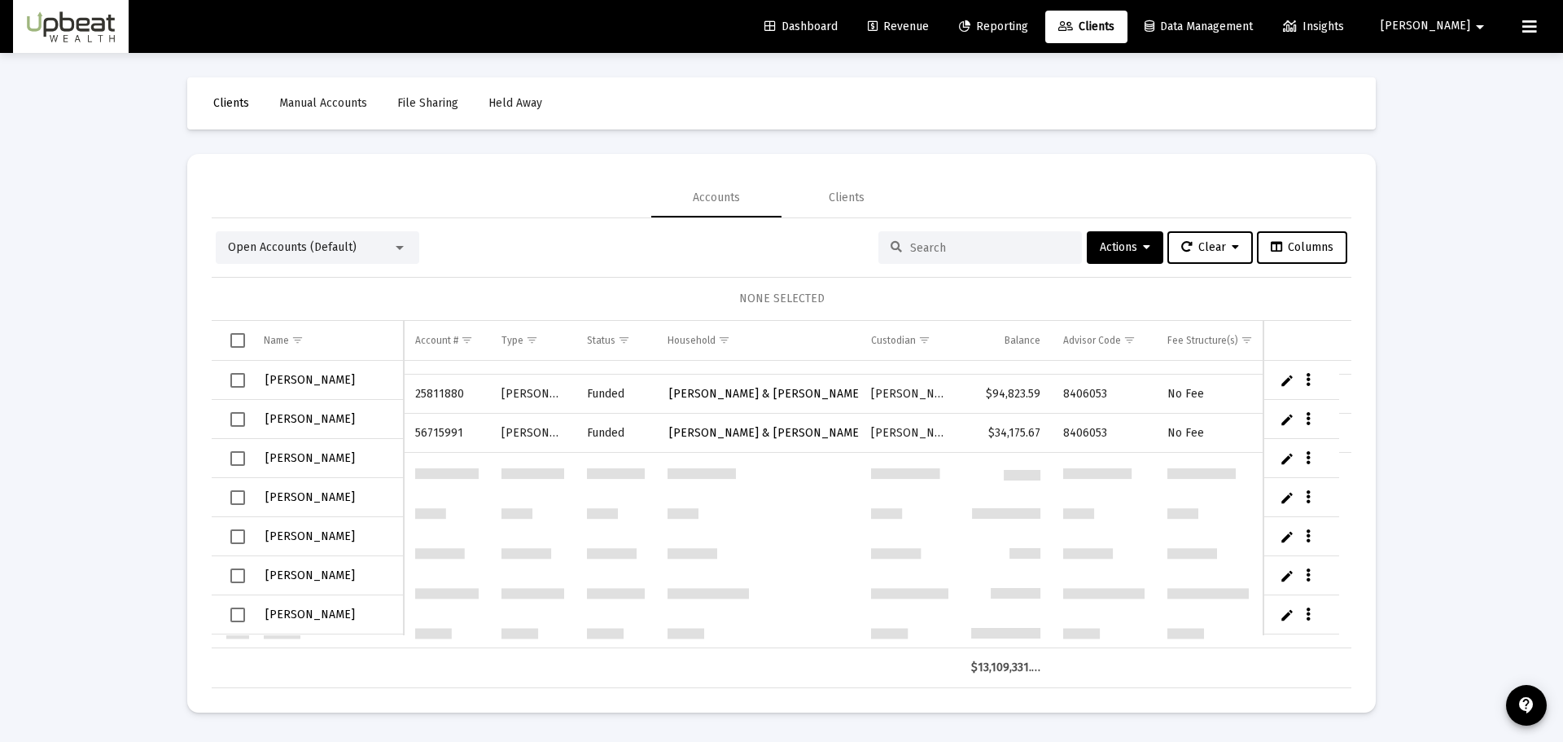
scroll to position [3399, 0]
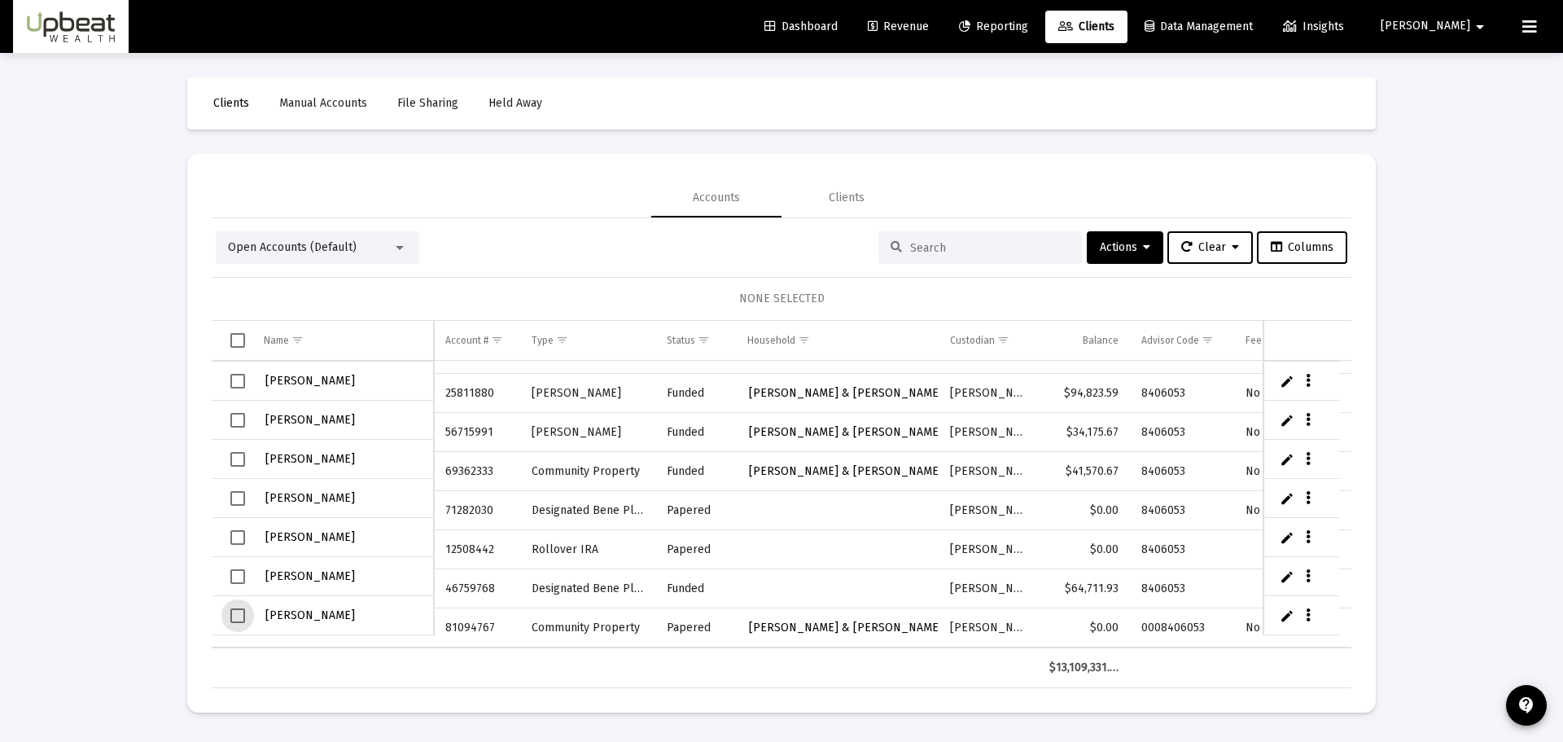
click at [236, 620] on span "Select row" at bounding box center [237, 615] width 15 height 15
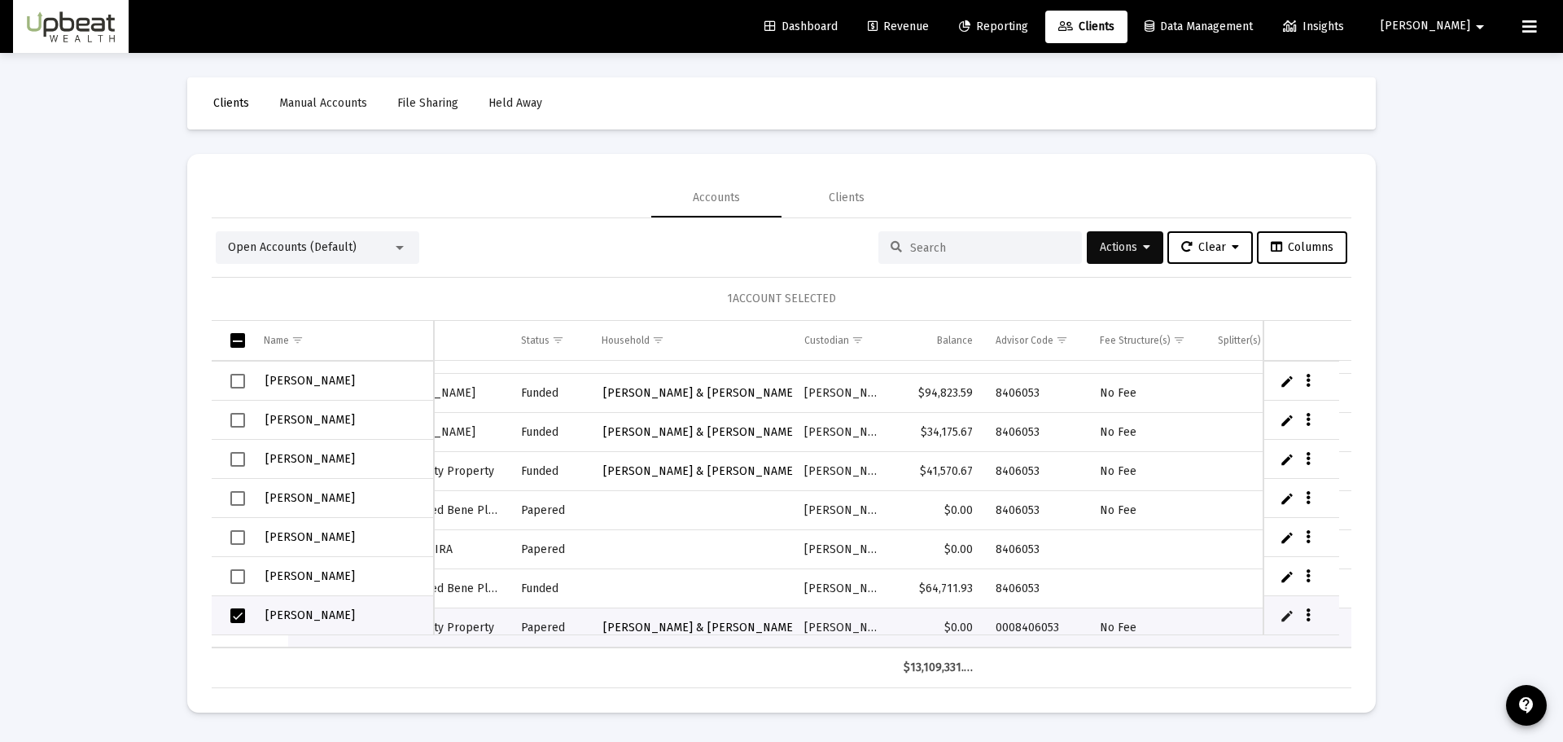
click at [1139, 256] on button "Actions" at bounding box center [1125, 247] width 77 height 33
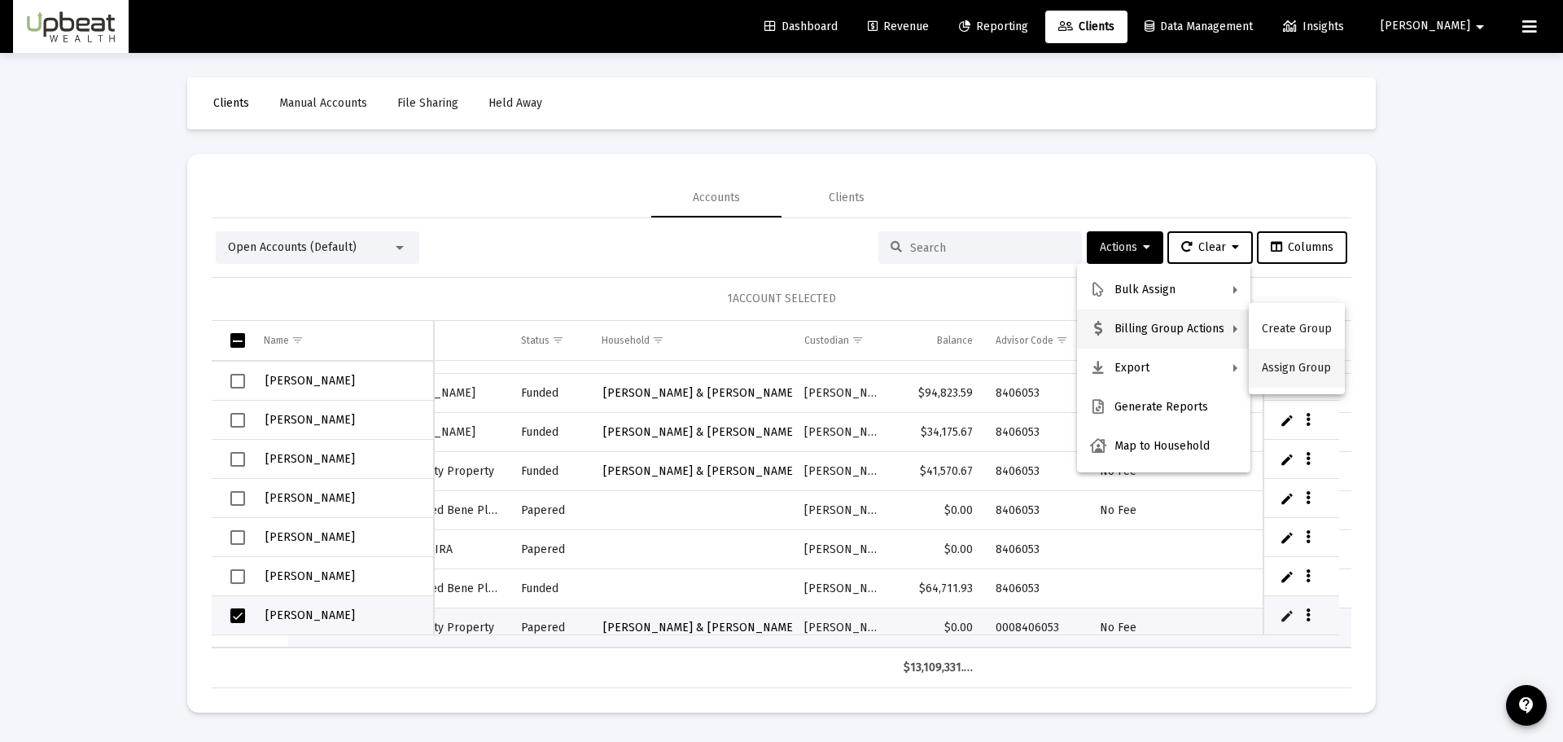
click at [1300, 379] on button "Assign Group" at bounding box center [1297, 367] width 96 height 39
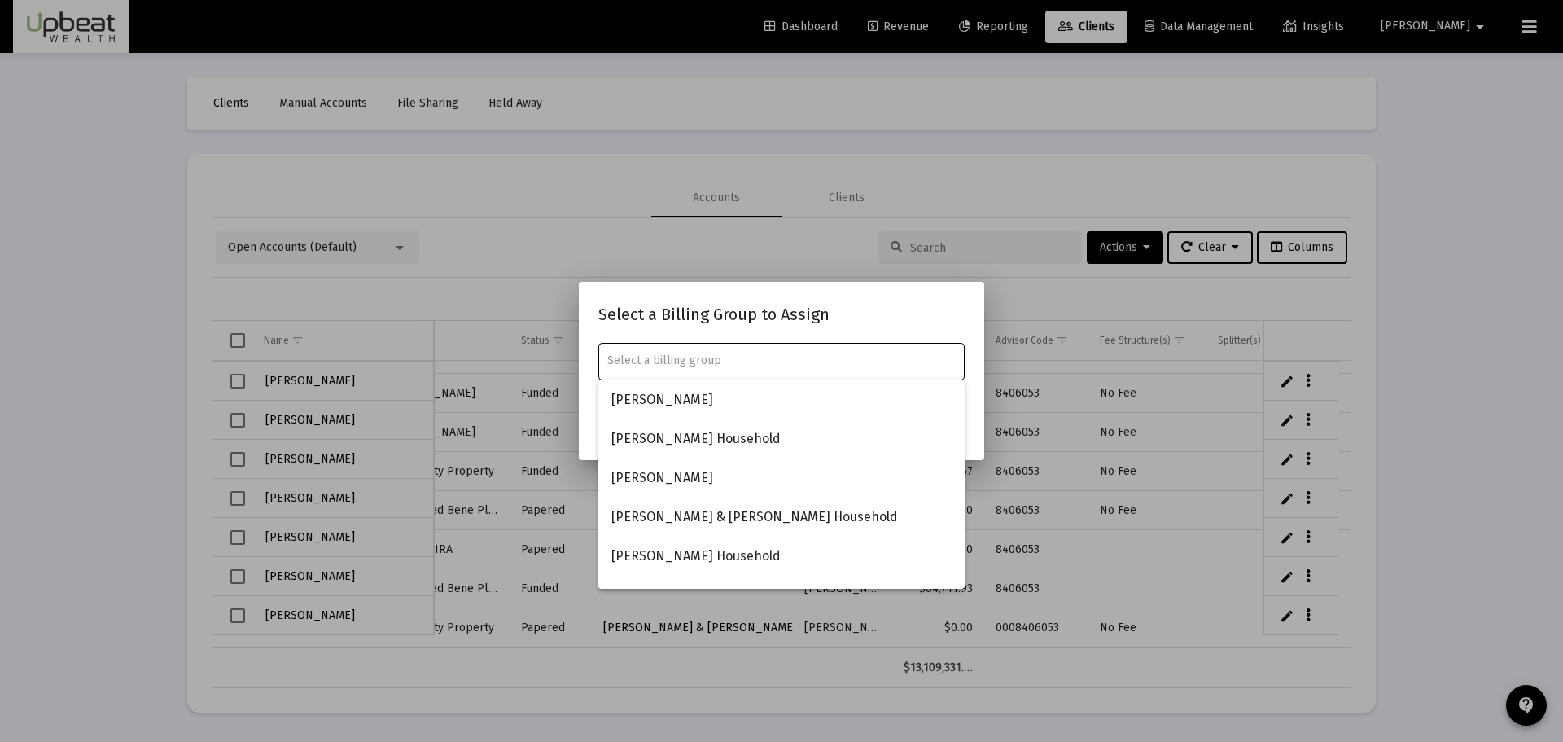
click at [852, 357] on input "text" at bounding box center [781, 360] width 349 height 13
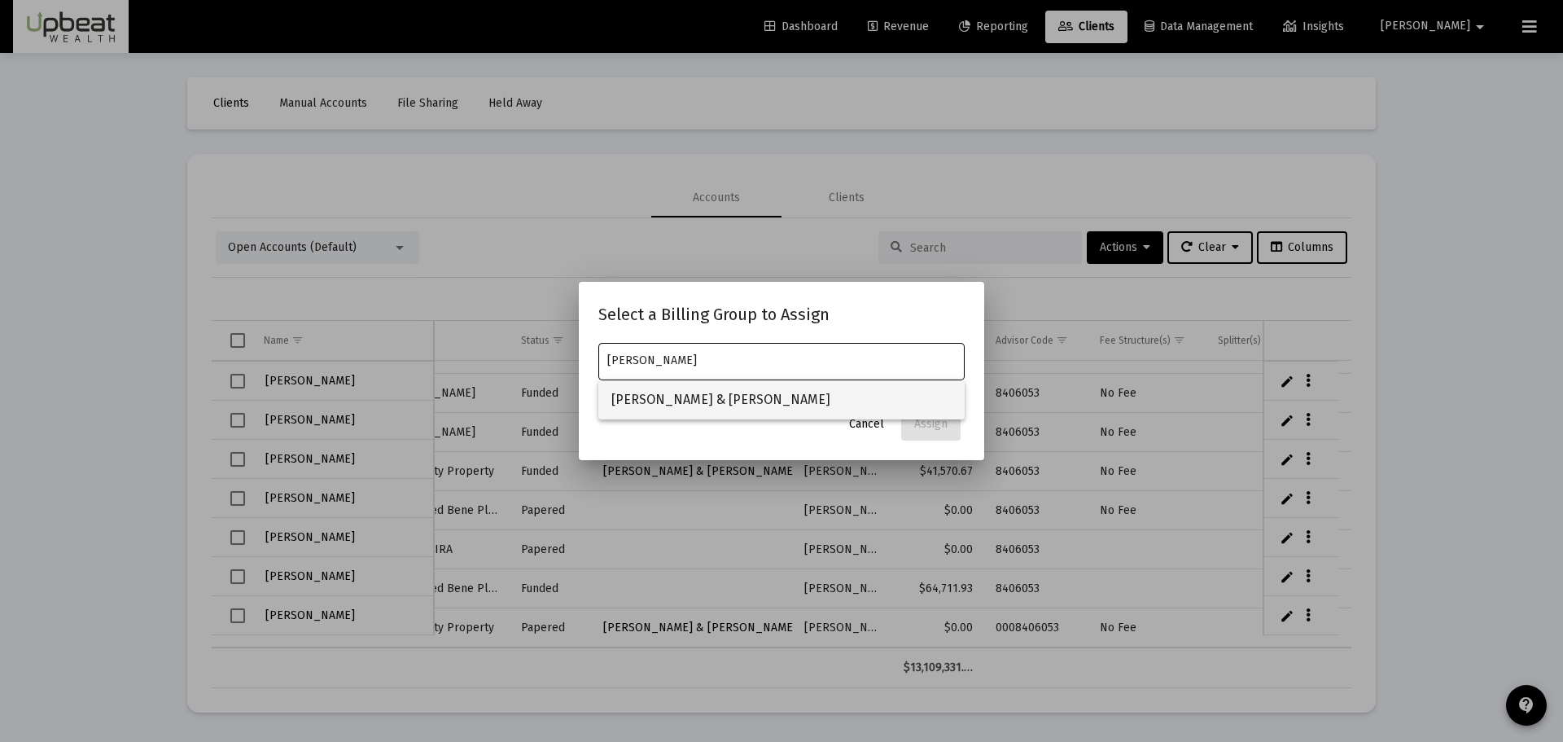
click at [818, 414] on span "[PERSON_NAME] & [PERSON_NAME]" at bounding box center [781, 399] width 340 height 39
type input "[PERSON_NAME] & [PERSON_NAME]"
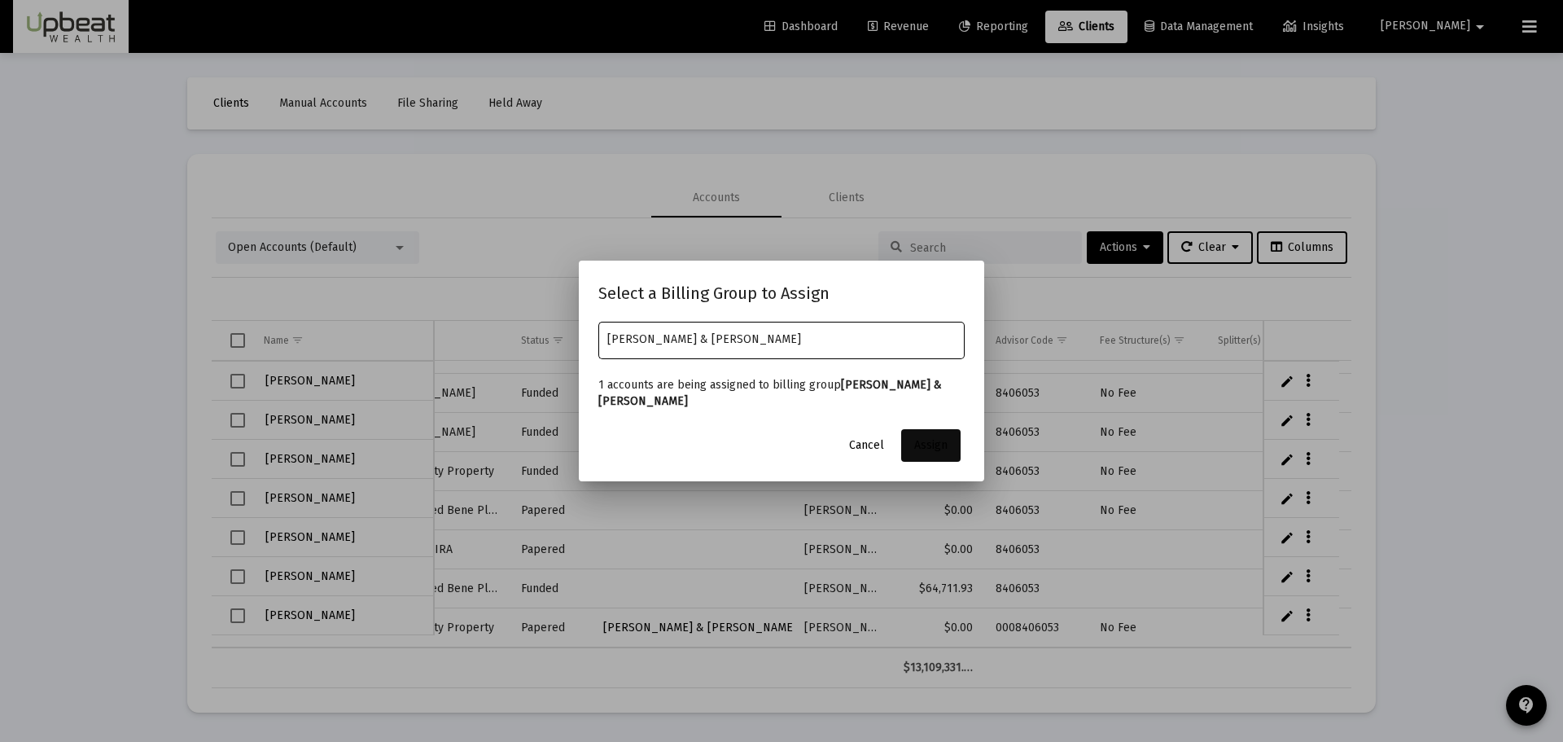
click at [923, 444] on span "Assign" at bounding box center [930, 445] width 33 height 14
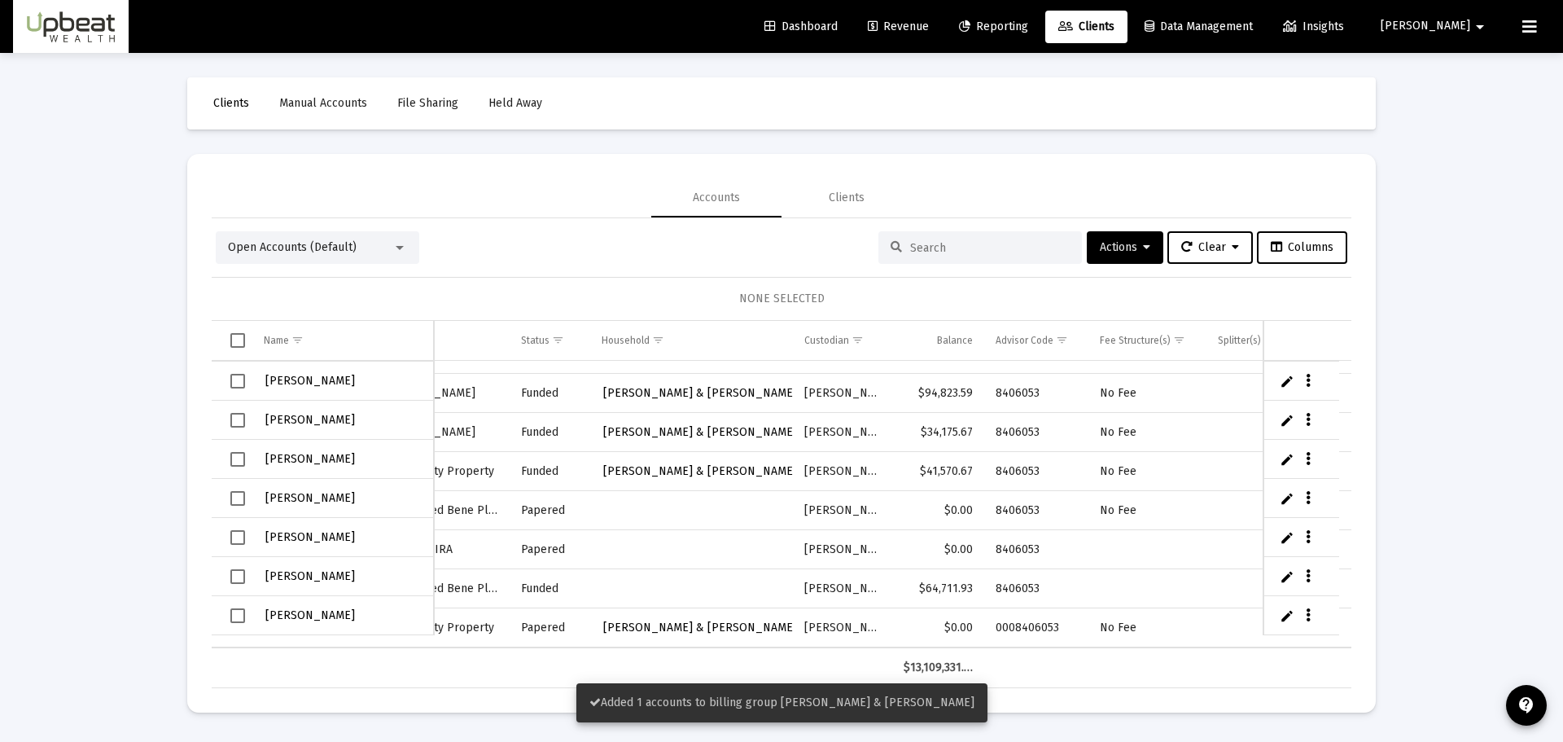
click at [1472, 435] on div "Loading... Clients Manual Accounts File Sharing Held Away Accounts Clients Open…" at bounding box center [781, 371] width 1563 height 742
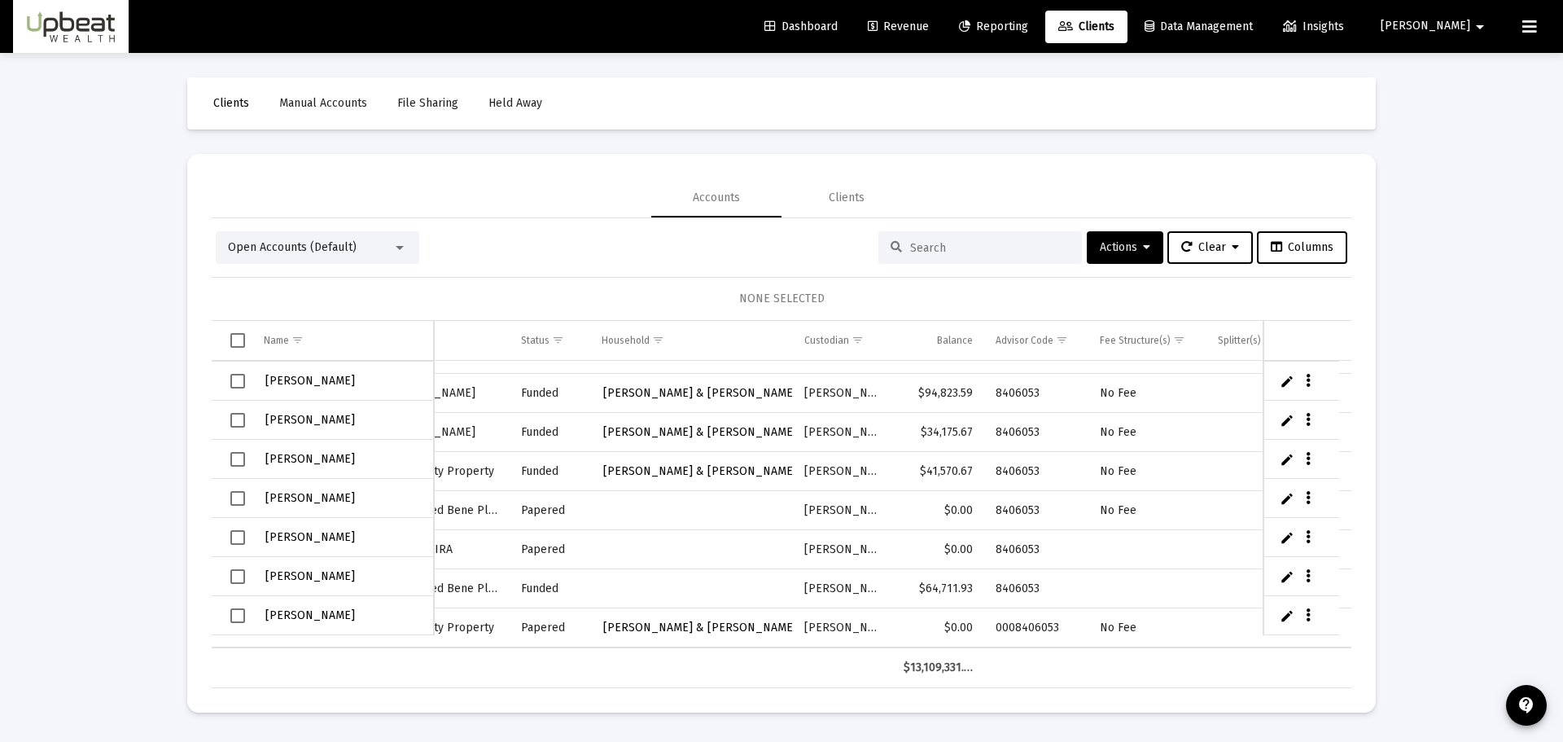
click at [1462, 165] on div "Loading... Clients Manual Accounts File Sharing Held Away Accounts Clients Open…" at bounding box center [781, 371] width 1563 height 742
click at [1396, 89] on div "Loading... Clients Manual Accounts File Sharing Held Away Accounts Clients Open…" at bounding box center [781, 371] width 1563 height 742
